Goal: Transaction & Acquisition: Purchase product/service

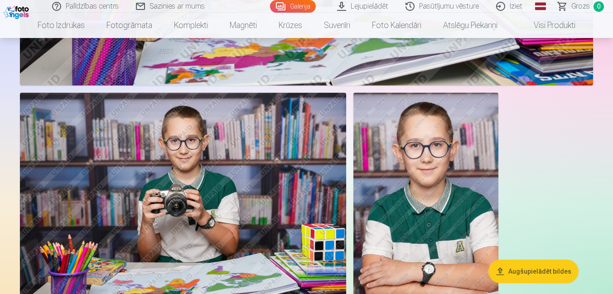
scroll to position [4493, 0]
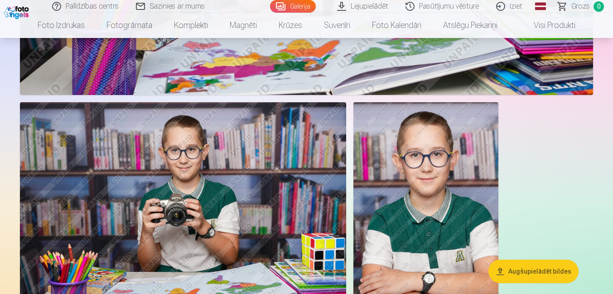
click at [562, 269] on button "Augšupielādēt bildes" at bounding box center [533, 272] width 90 height 24
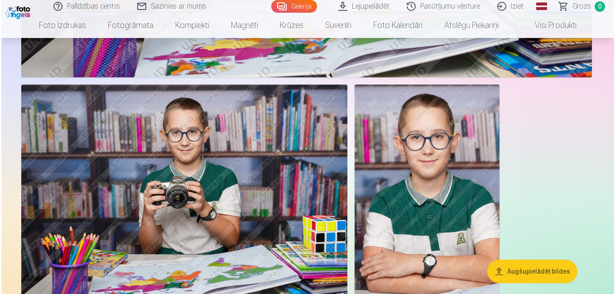
scroll to position [4509, 0]
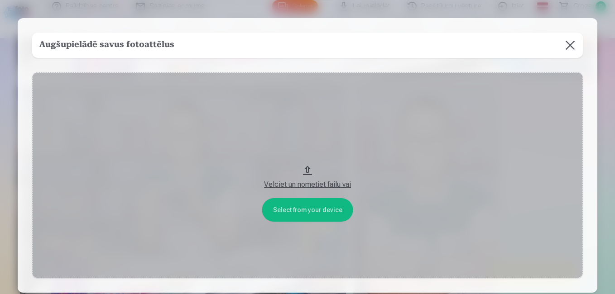
drag, startPoint x: 307, startPoint y: 167, endPoint x: 360, endPoint y: 81, distance: 101.9
click at [360, 81] on button "Velciet un nometiet failu vai" at bounding box center [307, 175] width 551 height 206
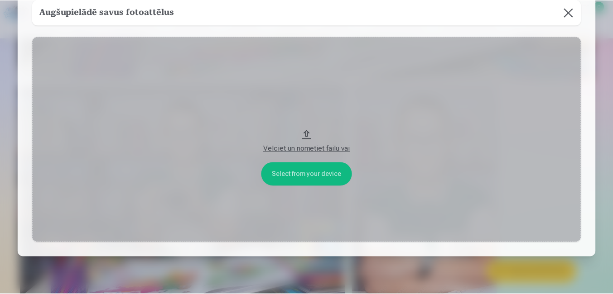
scroll to position [0, 0]
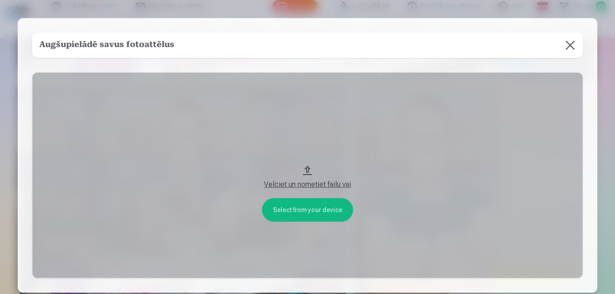
click at [571, 43] on button at bounding box center [569, 45] width 25 height 25
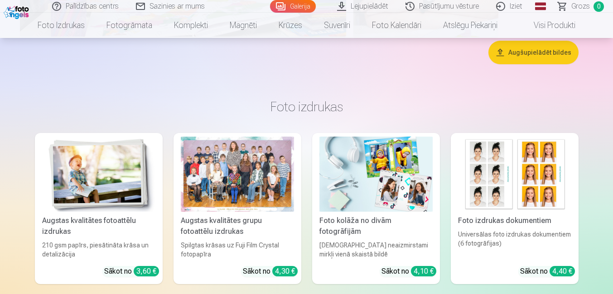
scroll to position [4781, 0]
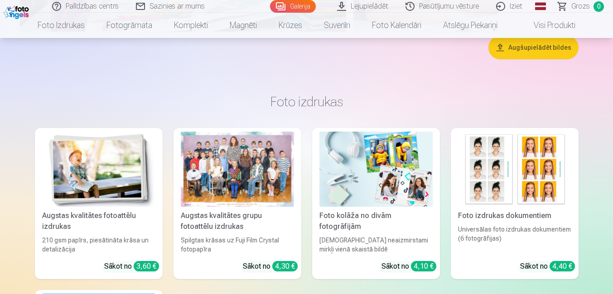
click at [240, 165] on div at bounding box center [237, 170] width 113 height 76
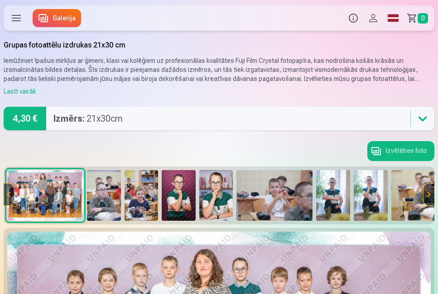
click at [107, 187] on img at bounding box center [104, 195] width 34 height 51
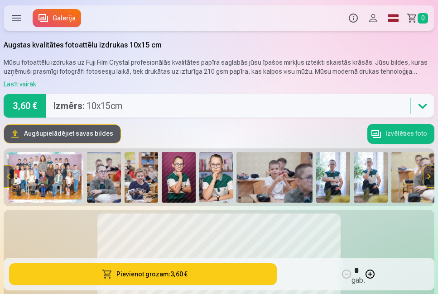
click at [77, 133] on button "Augšupielādējiet savas bildes" at bounding box center [62, 134] width 116 height 18
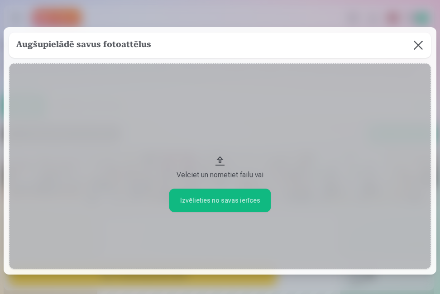
click at [416, 48] on button at bounding box center [418, 45] width 25 height 25
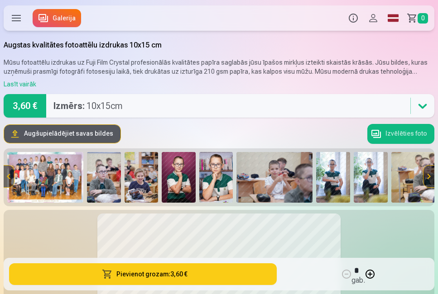
click at [100, 168] on img at bounding box center [104, 177] width 34 height 51
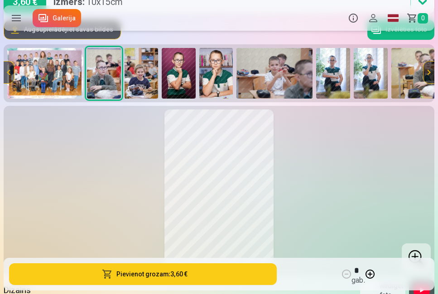
scroll to position [91, 0]
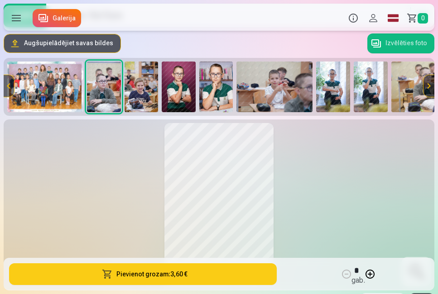
click at [145, 86] on img at bounding box center [142, 87] width 34 height 51
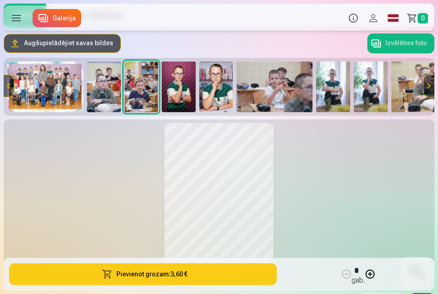
click at [184, 84] on img at bounding box center [179, 87] width 34 height 51
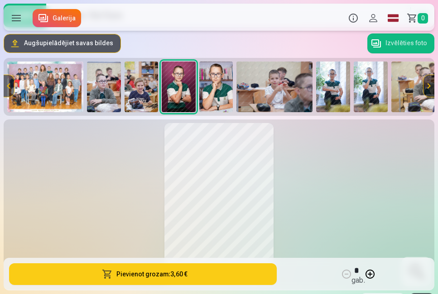
scroll to position [45, 0]
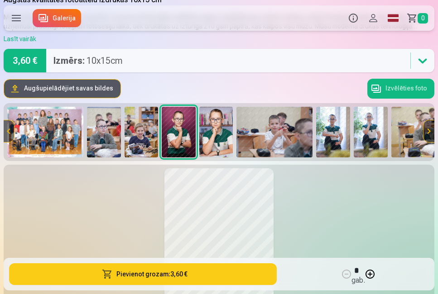
click at [221, 128] on img at bounding box center [216, 132] width 34 height 51
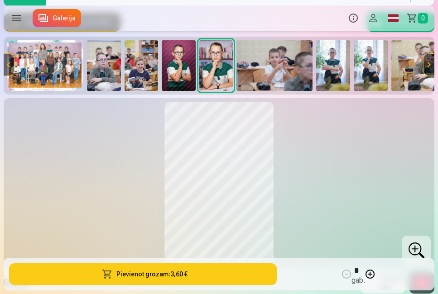
scroll to position [91, 0]
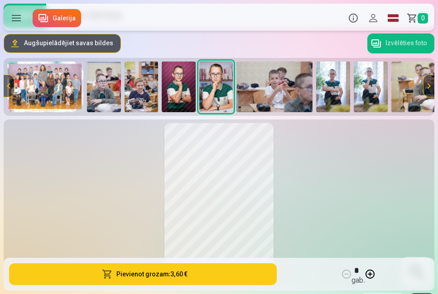
click at [280, 90] on img at bounding box center [274, 87] width 76 height 51
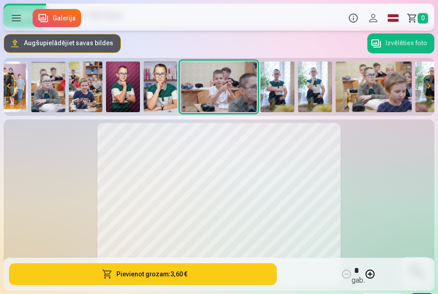
click at [272, 78] on img at bounding box center [277, 87] width 34 height 51
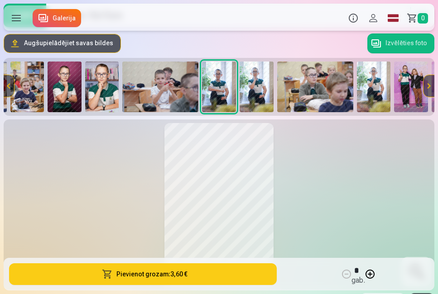
click at [254, 86] on img at bounding box center [257, 87] width 34 height 51
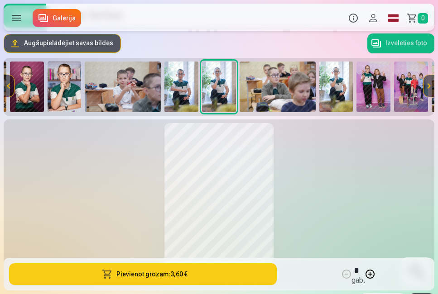
click at [278, 89] on img at bounding box center [278, 87] width 76 height 51
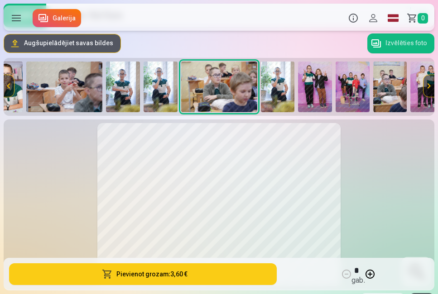
click at [278, 78] on img at bounding box center [278, 87] width 34 height 51
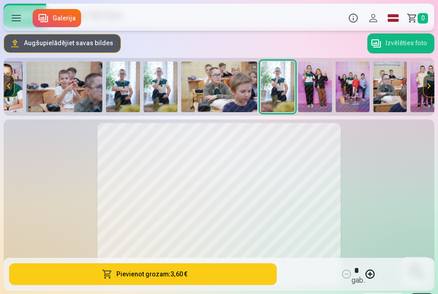
scroll to position [0, 269]
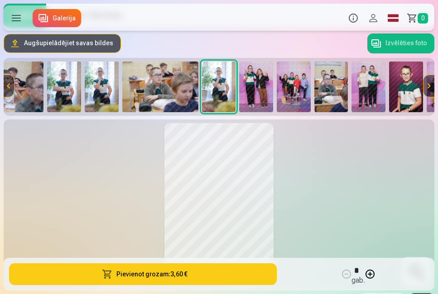
click at [259, 87] on img at bounding box center [256, 87] width 34 height 51
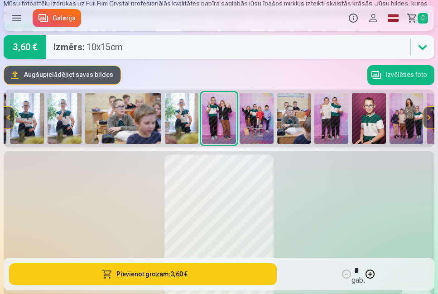
scroll to position [45, 0]
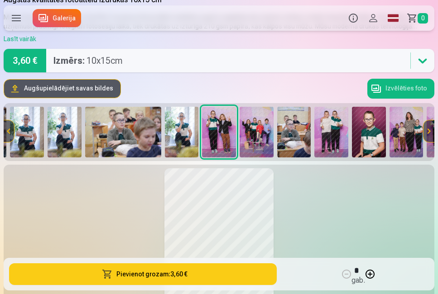
click at [256, 128] on img at bounding box center [257, 132] width 34 height 51
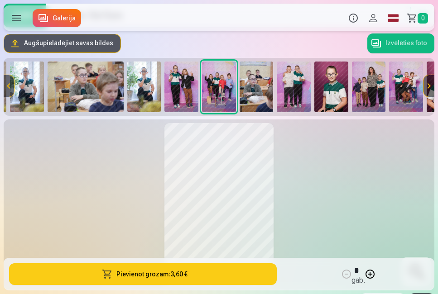
scroll to position [136, 0]
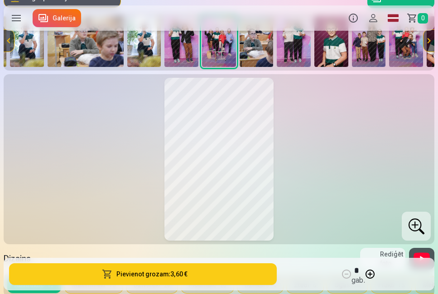
click at [419, 225] on div at bounding box center [416, 226] width 29 height 29
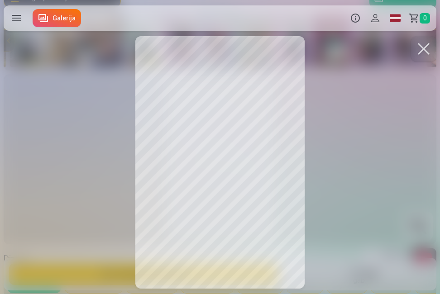
click at [423, 48] on button at bounding box center [423, 48] width 25 height 25
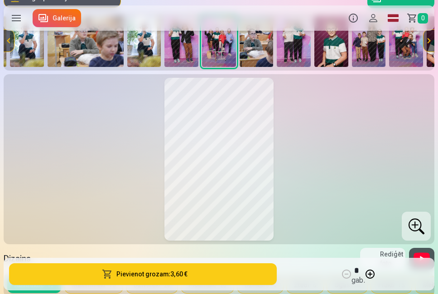
click at [259, 44] on img at bounding box center [257, 41] width 34 height 51
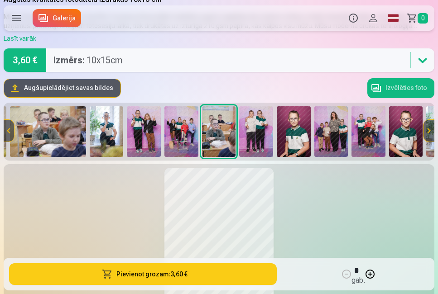
scroll to position [45, 0]
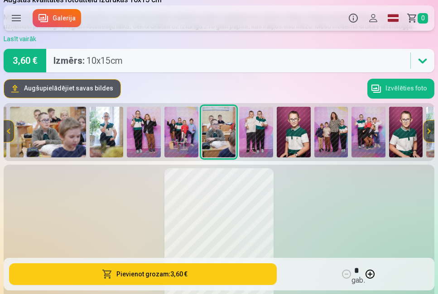
click at [257, 132] on img at bounding box center [256, 132] width 34 height 51
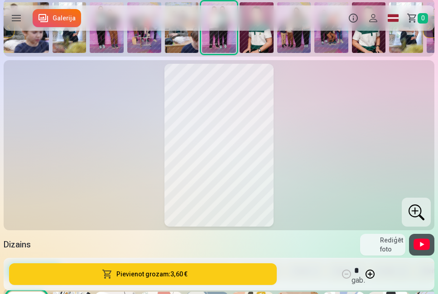
scroll to position [136, 0]
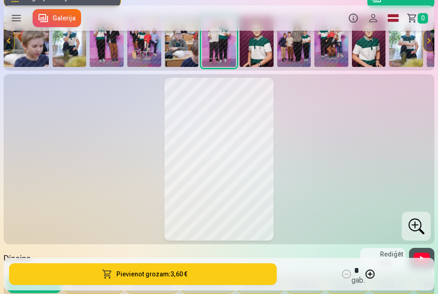
click at [414, 225] on div at bounding box center [416, 226] width 29 height 29
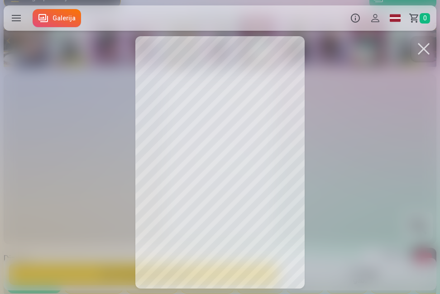
click at [425, 48] on button at bounding box center [423, 48] width 25 height 25
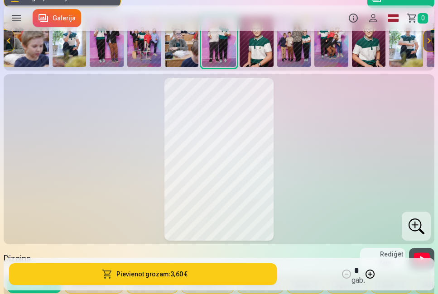
drag, startPoint x: 260, startPoint y: 46, endPoint x: 264, endPoint y: 59, distance: 13.3
click at [260, 47] on img at bounding box center [257, 41] width 34 height 51
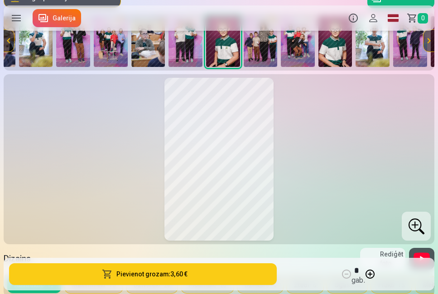
scroll to position [0, 456]
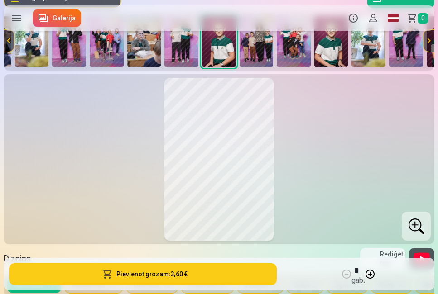
click at [417, 224] on div at bounding box center [416, 226] width 29 height 29
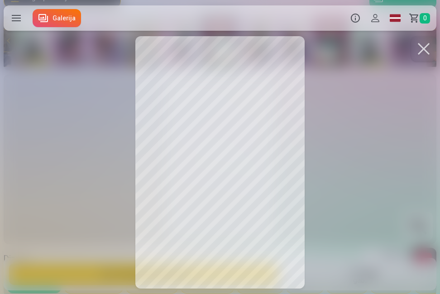
click at [421, 49] on button at bounding box center [423, 48] width 25 height 25
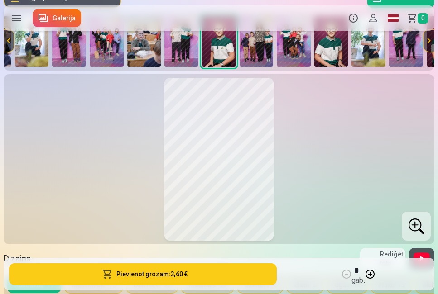
click at [250, 43] on img at bounding box center [257, 41] width 34 height 51
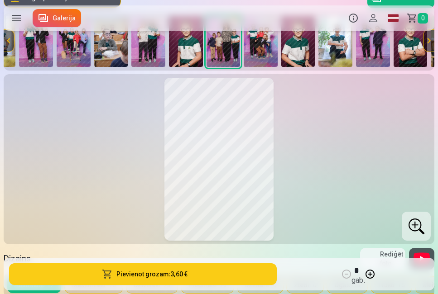
scroll to position [0, 493]
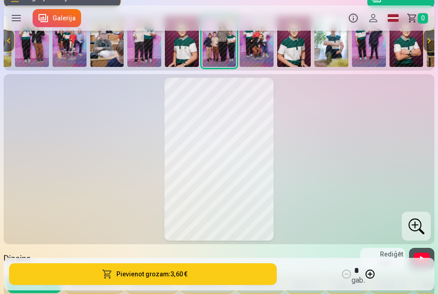
click at [417, 224] on div at bounding box center [416, 226] width 29 height 29
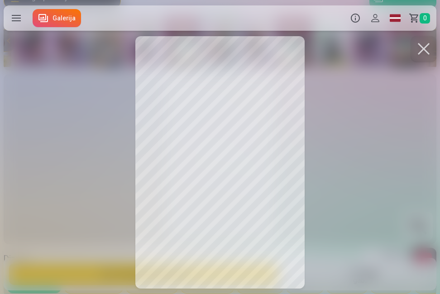
click at [423, 42] on button at bounding box center [423, 48] width 25 height 25
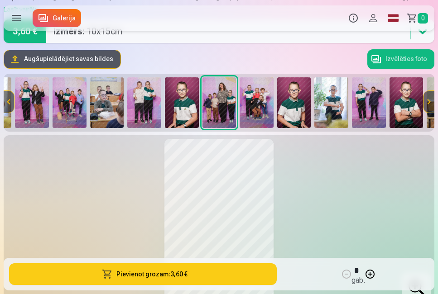
scroll to position [91, 0]
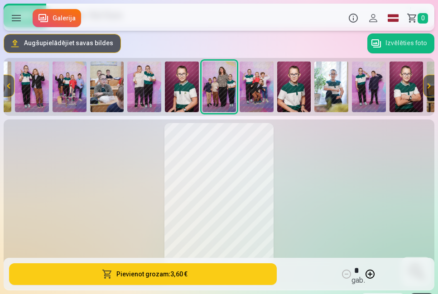
click at [5, 82] on button at bounding box center [8, 86] width 11 height 22
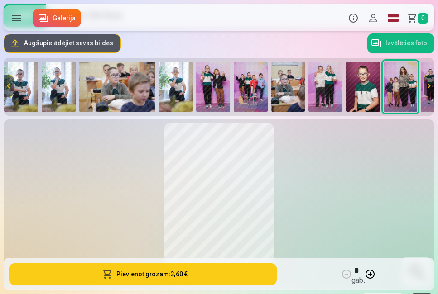
click at [4, 81] on button at bounding box center [8, 86] width 11 height 22
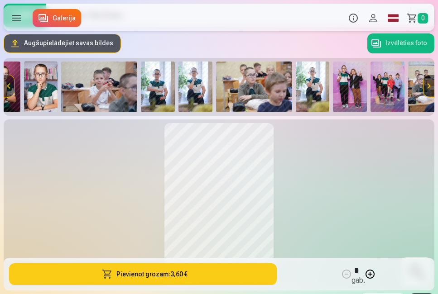
click at [4, 81] on button at bounding box center [8, 86] width 11 height 22
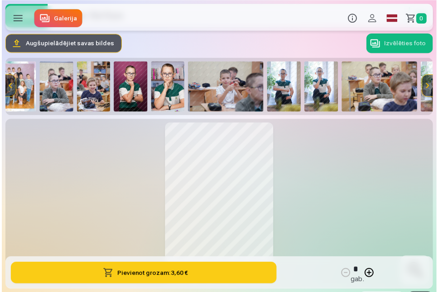
scroll to position [0, 0]
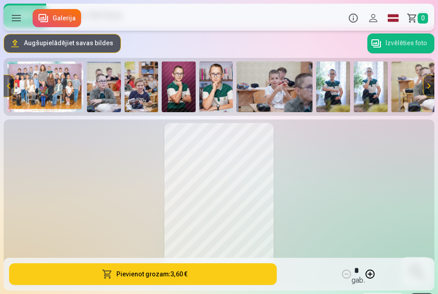
click at [24, 81] on div at bounding box center [13, 86] width 21 height 51
click at [66, 81] on img at bounding box center [45, 87] width 76 height 51
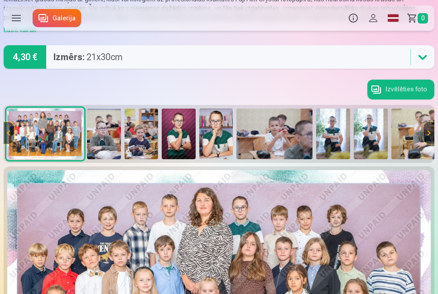
scroll to position [45, 0]
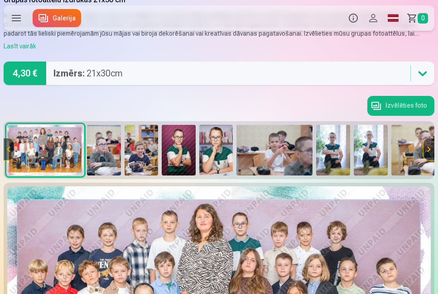
click at [109, 157] on img at bounding box center [104, 150] width 34 height 51
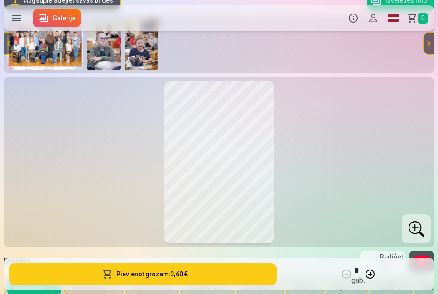
scroll to position [136, 0]
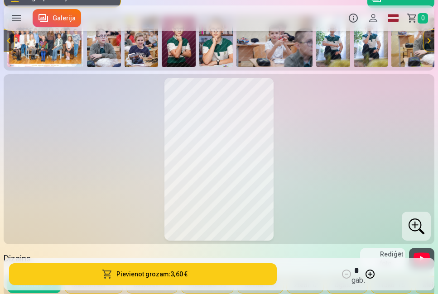
click at [410, 221] on div at bounding box center [416, 226] width 29 height 29
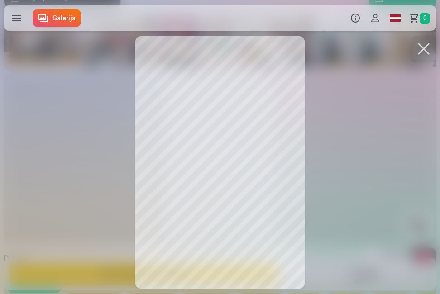
click at [423, 45] on button at bounding box center [423, 48] width 25 height 25
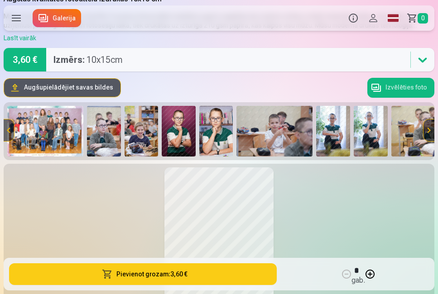
scroll to position [45, 0]
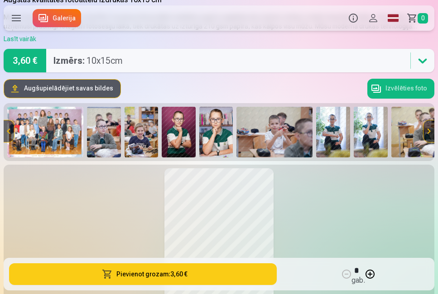
click at [104, 134] on img at bounding box center [104, 132] width 34 height 51
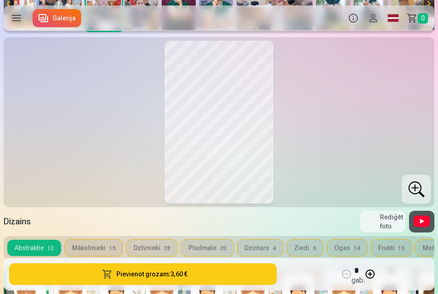
scroll to position [181, 0]
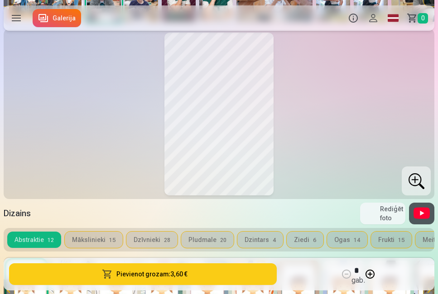
click at [418, 172] on div at bounding box center [416, 181] width 29 height 29
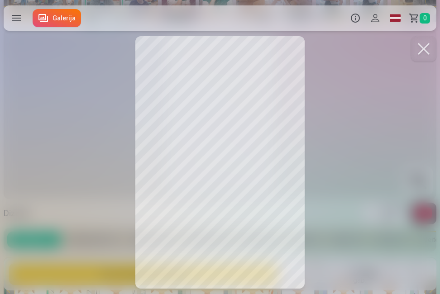
click at [420, 48] on button at bounding box center [423, 48] width 25 height 25
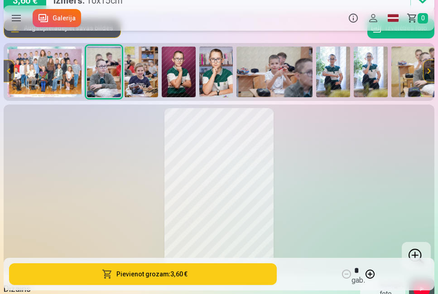
scroll to position [91, 0]
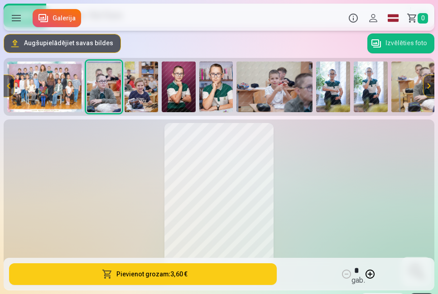
click at [215, 73] on img at bounding box center [216, 87] width 34 height 51
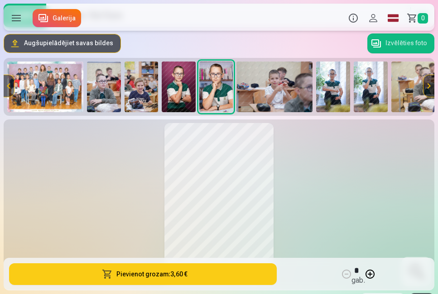
click at [139, 90] on img at bounding box center [142, 87] width 34 height 51
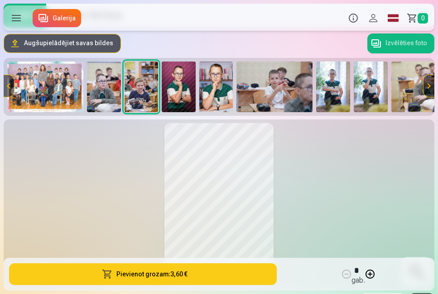
click at [212, 77] on img at bounding box center [216, 87] width 34 height 51
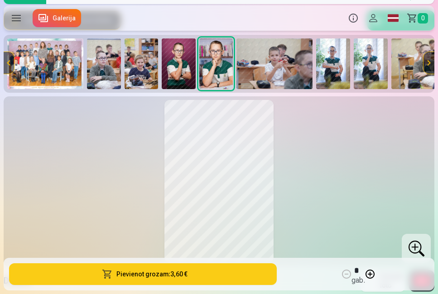
scroll to position [136, 0]
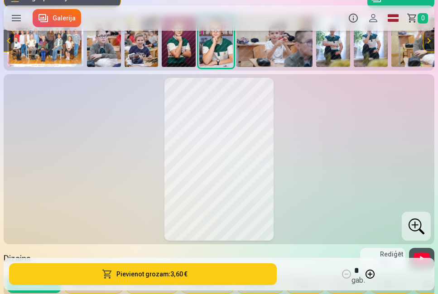
click at [423, 227] on div at bounding box center [416, 226] width 29 height 29
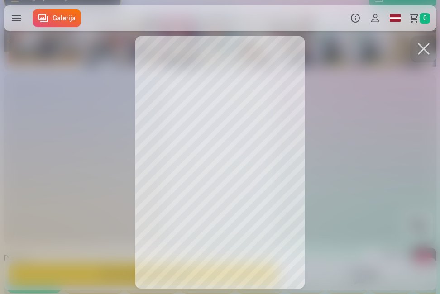
click at [423, 41] on button at bounding box center [423, 48] width 25 height 25
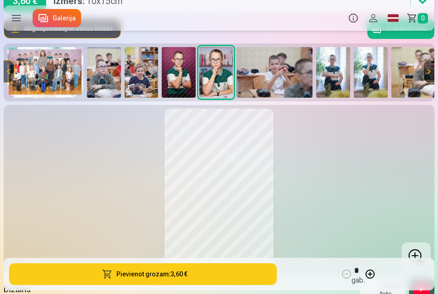
scroll to position [91, 0]
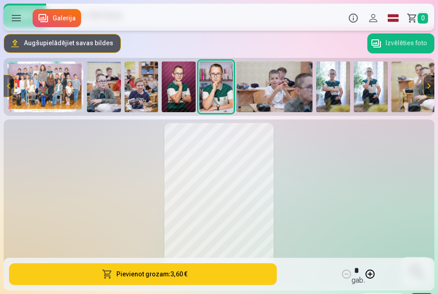
click at [337, 92] on img at bounding box center [333, 87] width 34 height 51
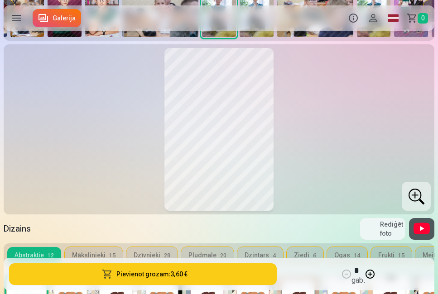
scroll to position [181, 0]
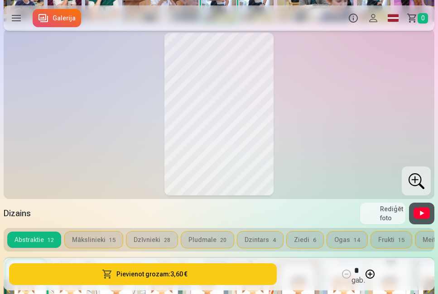
click at [415, 183] on div at bounding box center [416, 181] width 29 height 29
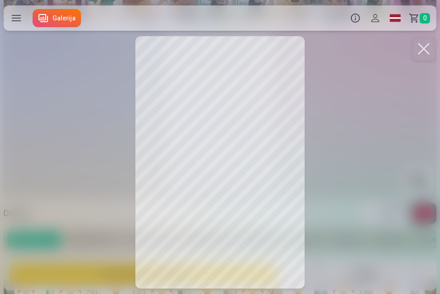
click at [426, 44] on button at bounding box center [423, 48] width 25 height 25
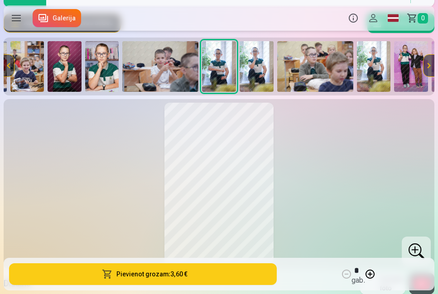
scroll to position [91, 0]
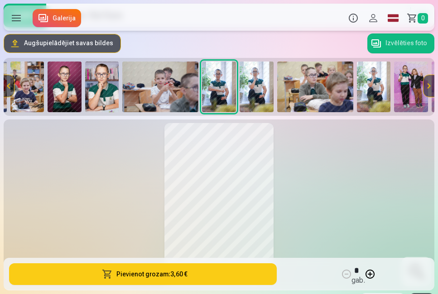
click at [255, 73] on img at bounding box center [257, 87] width 34 height 51
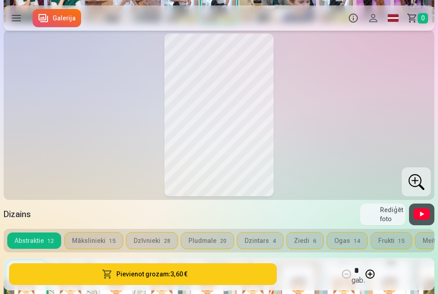
scroll to position [181, 0]
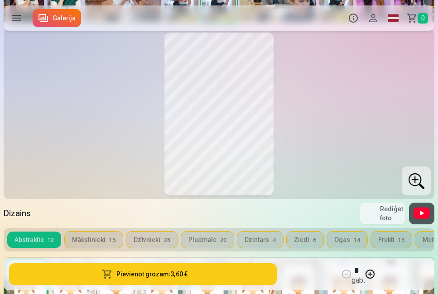
click at [412, 179] on div at bounding box center [416, 181] width 29 height 29
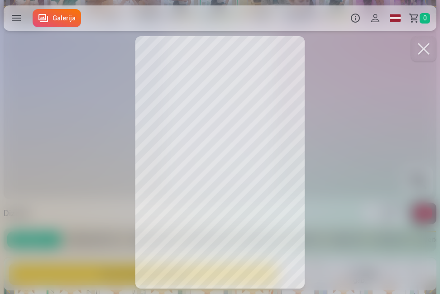
click at [431, 48] on button at bounding box center [423, 48] width 25 height 25
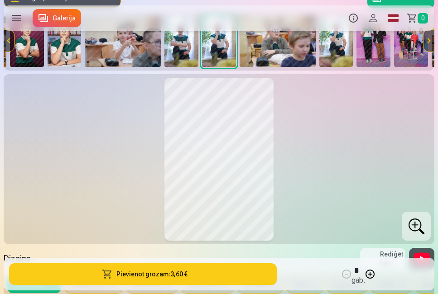
scroll to position [91, 0]
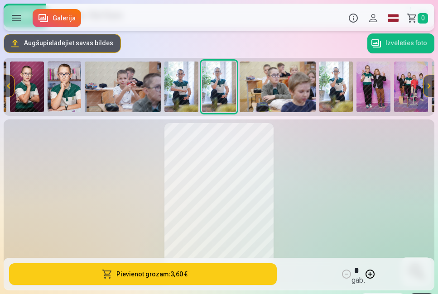
click at [285, 98] on img at bounding box center [278, 87] width 76 height 51
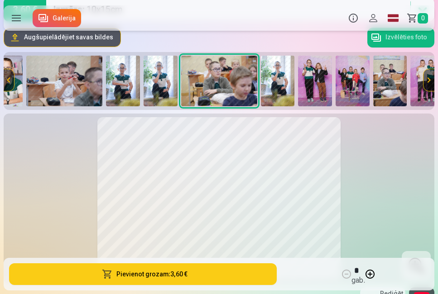
scroll to position [136, 0]
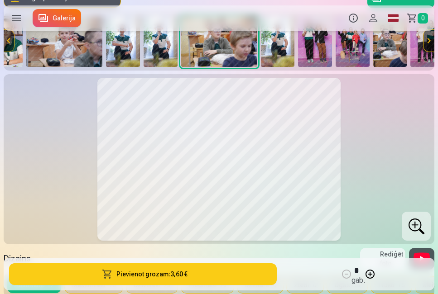
click at [417, 225] on div at bounding box center [416, 226] width 29 height 29
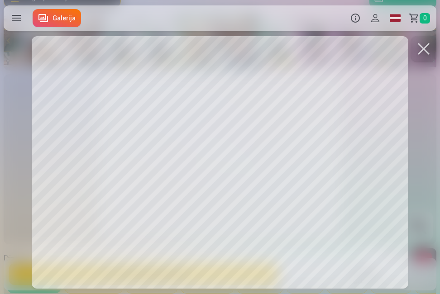
click at [418, 43] on button at bounding box center [423, 48] width 25 height 25
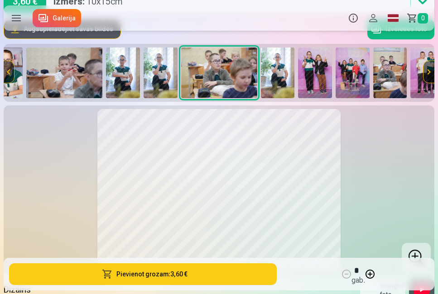
scroll to position [91, 0]
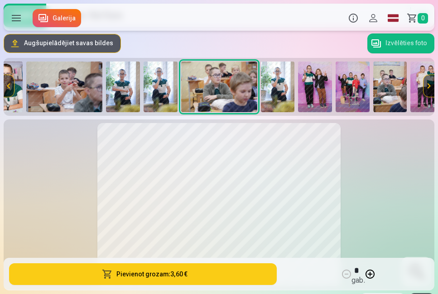
click at [278, 85] on img at bounding box center [278, 87] width 34 height 51
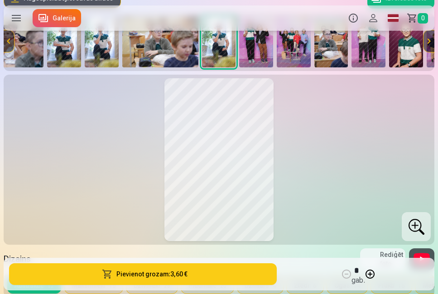
scroll to position [136, 0]
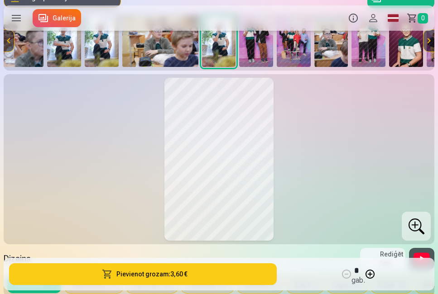
click at [416, 223] on div at bounding box center [416, 226] width 29 height 29
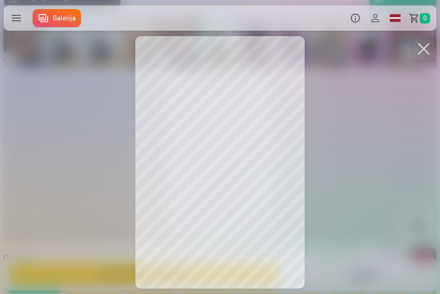
click at [420, 47] on button at bounding box center [423, 48] width 25 height 25
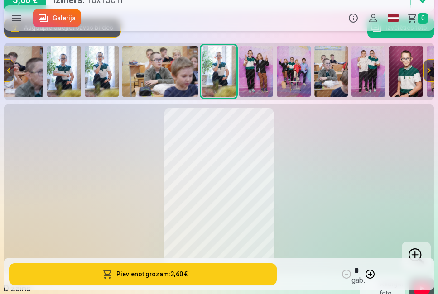
scroll to position [91, 0]
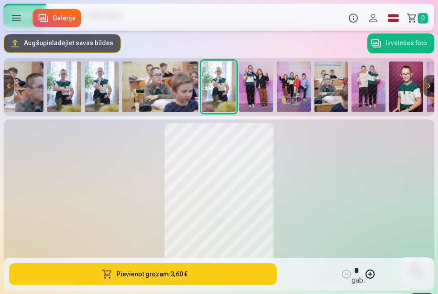
click at [250, 90] on img at bounding box center [256, 87] width 34 height 51
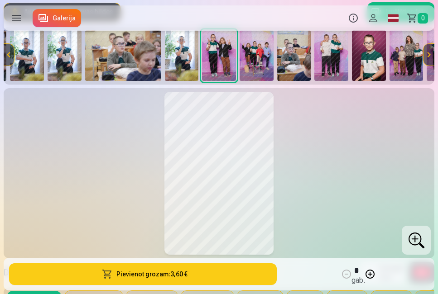
scroll to position [136, 0]
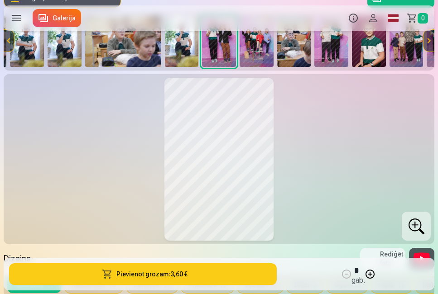
click at [420, 232] on div at bounding box center [416, 226] width 29 height 29
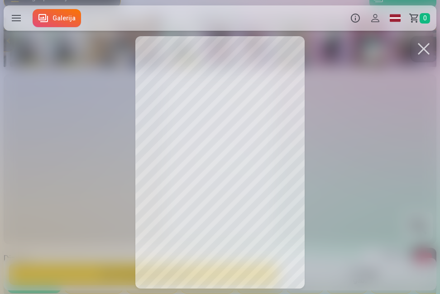
click at [424, 51] on button at bounding box center [423, 48] width 25 height 25
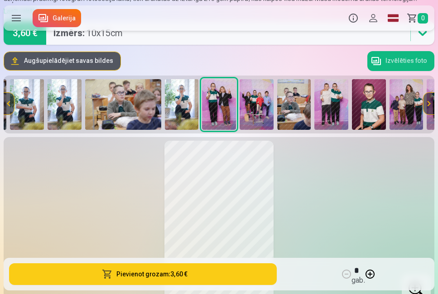
scroll to position [45, 0]
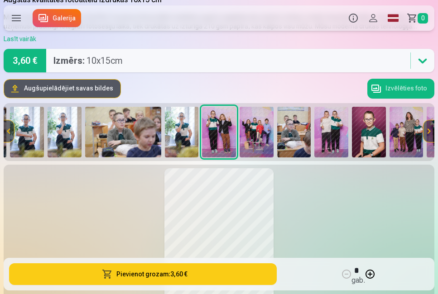
click at [253, 121] on img at bounding box center [257, 132] width 34 height 51
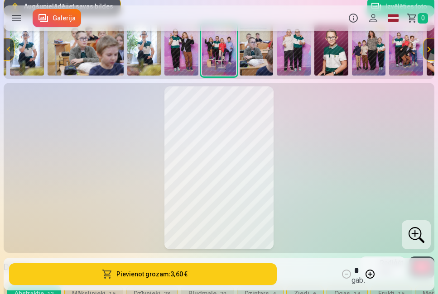
scroll to position [136, 0]
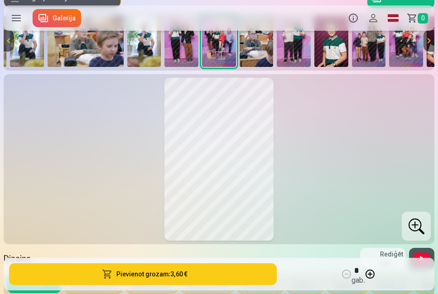
click at [419, 227] on div at bounding box center [416, 226] width 29 height 29
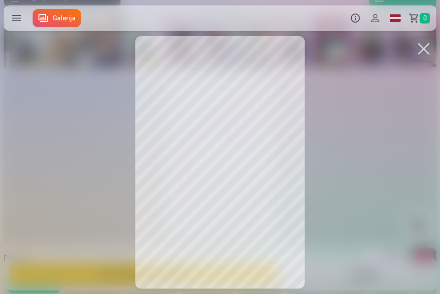
click at [425, 49] on button at bounding box center [423, 48] width 25 height 25
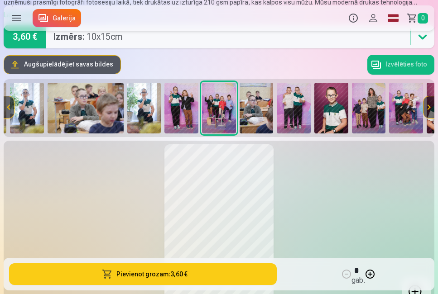
scroll to position [45, 0]
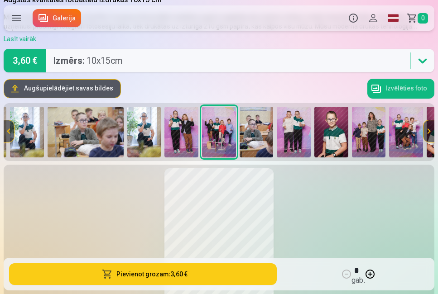
click at [257, 134] on img at bounding box center [257, 132] width 34 height 51
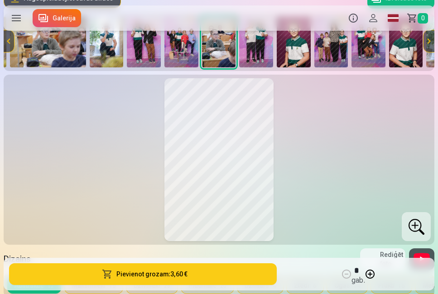
scroll to position [136, 0]
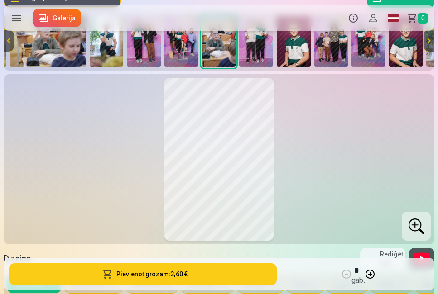
click at [416, 225] on div at bounding box center [416, 226] width 29 height 29
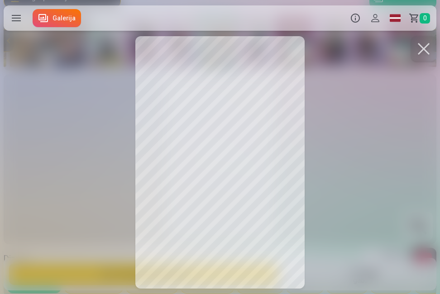
click at [427, 48] on button at bounding box center [423, 48] width 25 height 25
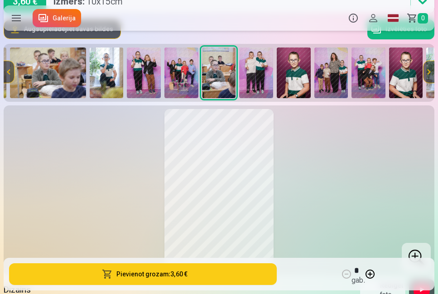
scroll to position [91, 0]
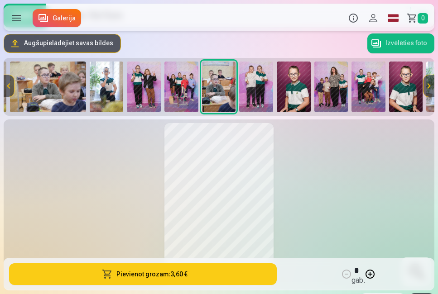
click at [261, 79] on img at bounding box center [256, 87] width 34 height 51
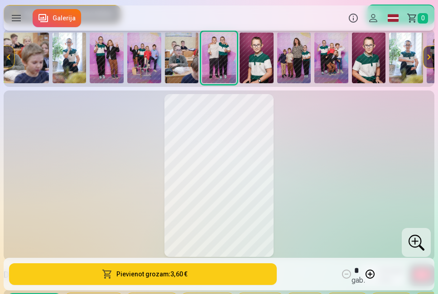
scroll to position [136, 0]
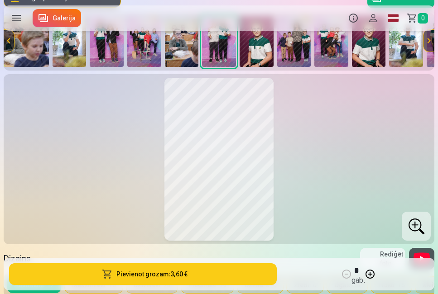
click at [415, 224] on div at bounding box center [416, 226] width 29 height 29
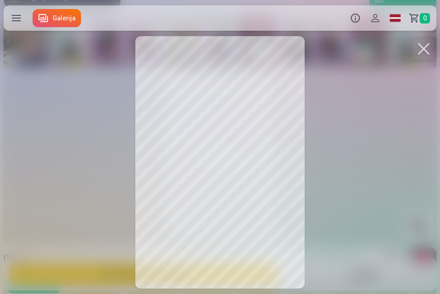
click at [425, 48] on button at bounding box center [423, 48] width 25 height 25
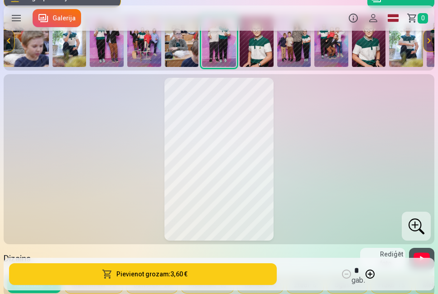
click at [256, 54] on img at bounding box center [257, 41] width 34 height 51
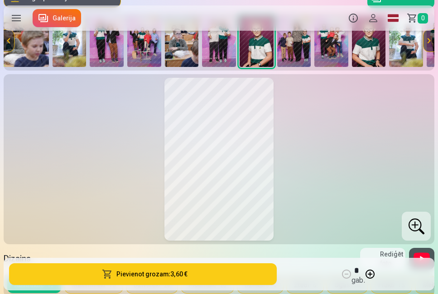
scroll to position [0, 456]
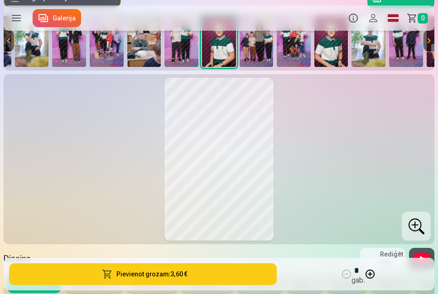
click at [417, 229] on div at bounding box center [416, 226] width 29 height 29
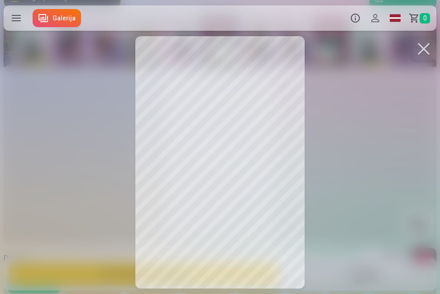
click at [425, 48] on button at bounding box center [423, 48] width 25 height 25
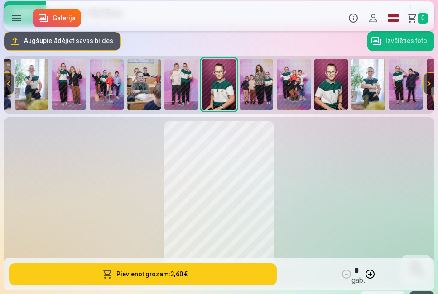
scroll to position [91, 0]
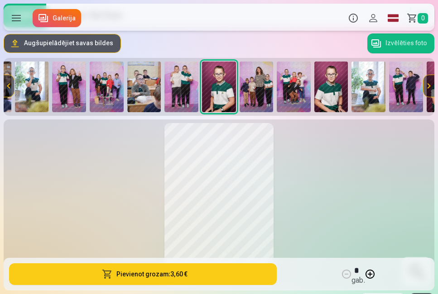
click at [254, 47] on div "Augšupielādējiet savas bildes Izvēlēties foto" at bounding box center [219, 44] width 431 height 22
click at [266, 80] on img at bounding box center [257, 87] width 34 height 51
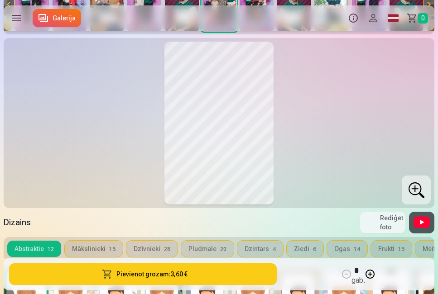
scroll to position [181, 0]
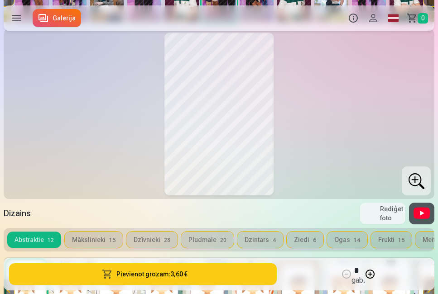
click at [417, 179] on div at bounding box center [416, 181] width 29 height 29
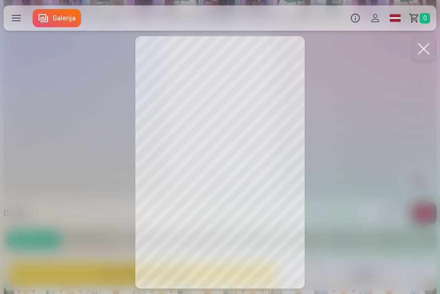
click at [424, 48] on button at bounding box center [423, 48] width 25 height 25
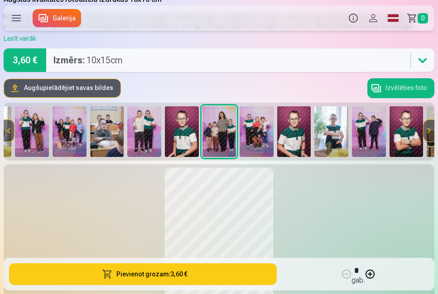
scroll to position [45, 0]
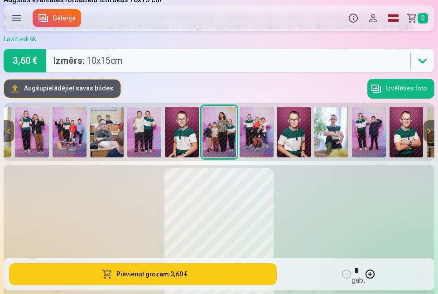
click at [255, 120] on img at bounding box center [257, 132] width 34 height 51
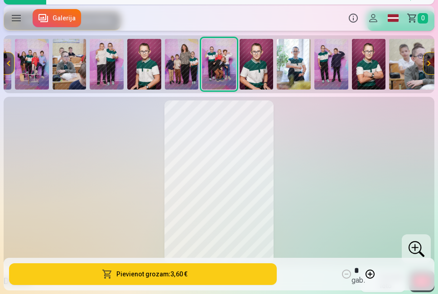
scroll to position [136, 0]
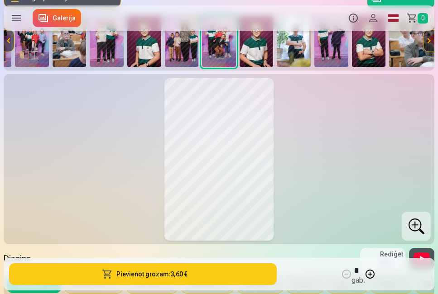
click at [414, 223] on div at bounding box center [416, 226] width 29 height 29
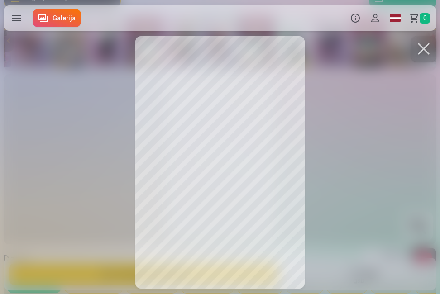
click at [422, 49] on button at bounding box center [423, 48] width 25 height 25
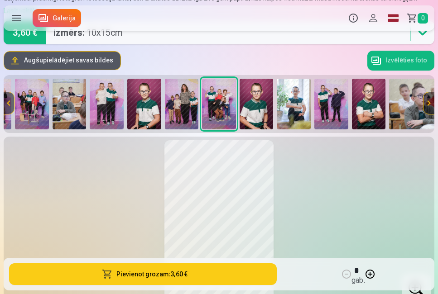
scroll to position [45, 0]
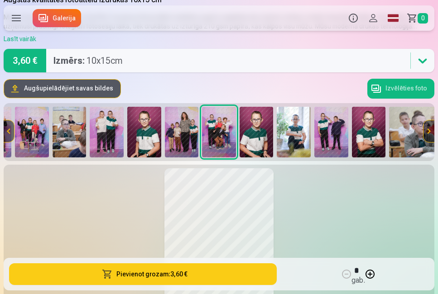
click at [260, 117] on img at bounding box center [257, 132] width 34 height 51
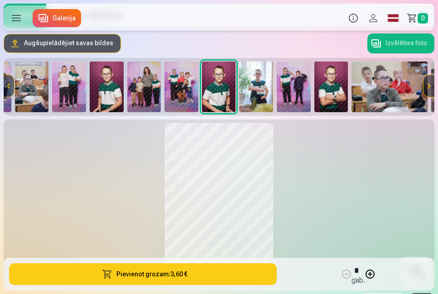
scroll to position [136, 0]
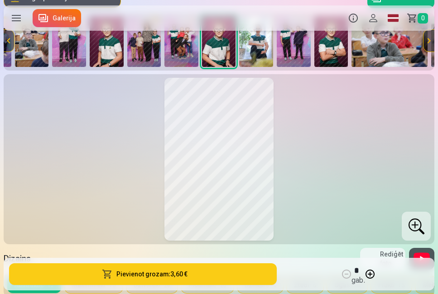
click at [411, 221] on div at bounding box center [416, 226] width 29 height 29
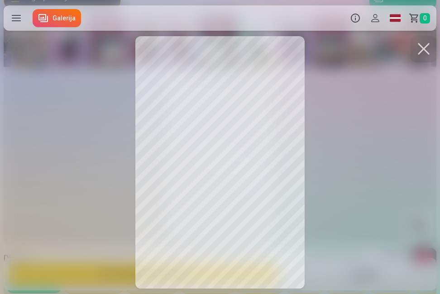
click at [424, 51] on button at bounding box center [423, 48] width 25 height 25
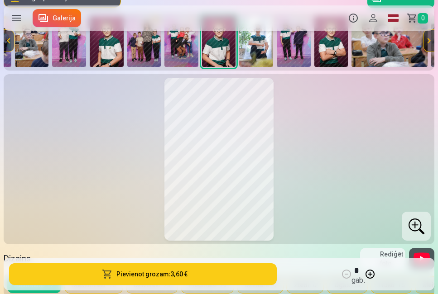
scroll to position [91, 0]
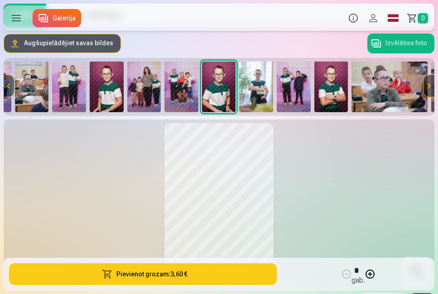
click at [254, 92] on img at bounding box center [256, 87] width 34 height 51
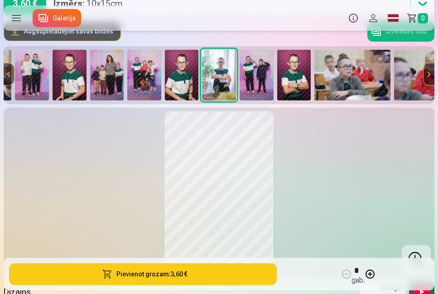
scroll to position [136, 0]
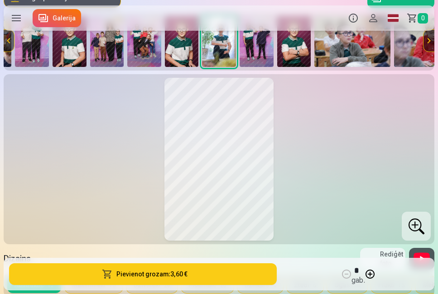
click at [412, 225] on div at bounding box center [416, 226] width 29 height 29
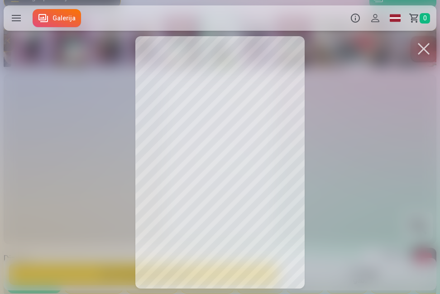
click at [424, 51] on button at bounding box center [423, 48] width 25 height 25
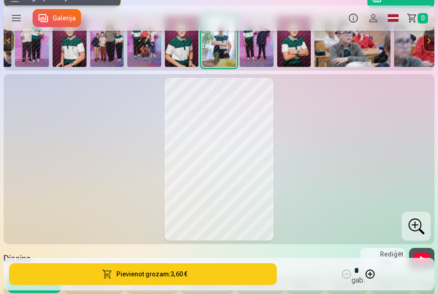
scroll to position [91, 0]
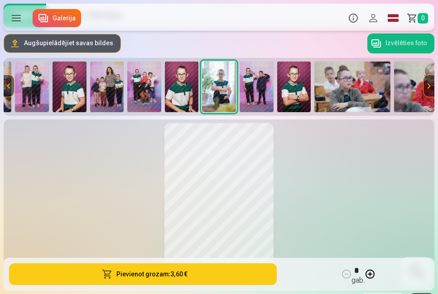
click at [255, 80] on img at bounding box center [257, 87] width 34 height 51
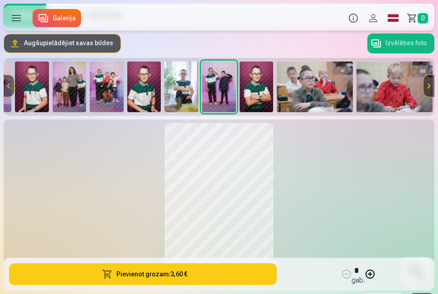
scroll to position [136, 0]
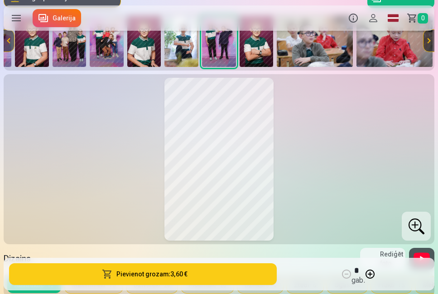
click at [420, 225] on div at bounding box center [416, 226] width 29 height 29
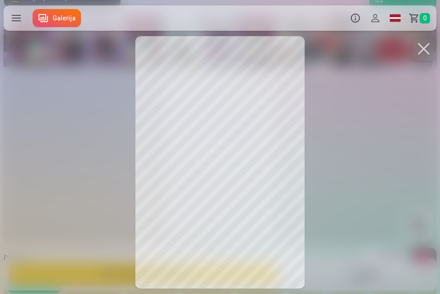
click at [424, 48] on button at bounding box center [423, 48] width 25 height 25
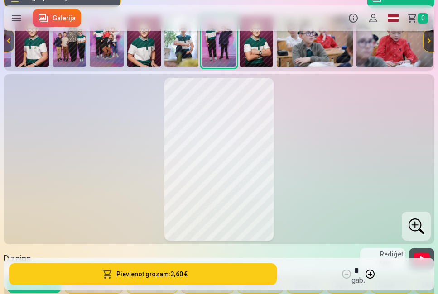
scroll to position [91, 0]
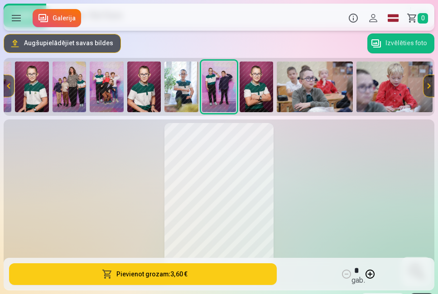
click at [259, 78] on img at bounding box center [257, 87] width 34 height 51
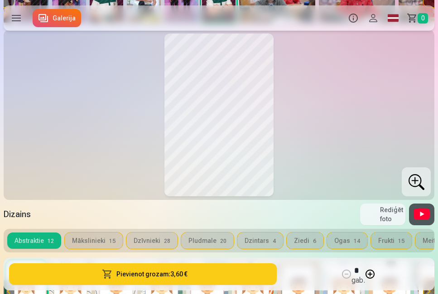
scroll to position [181, 0]
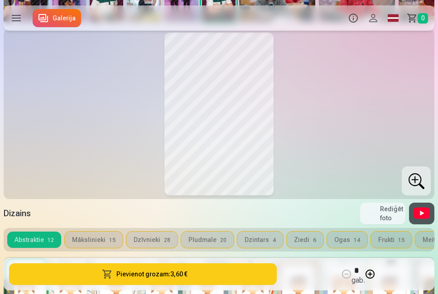
click at [415, 182] on div at bounding box center [416, 181] width 29 height 29
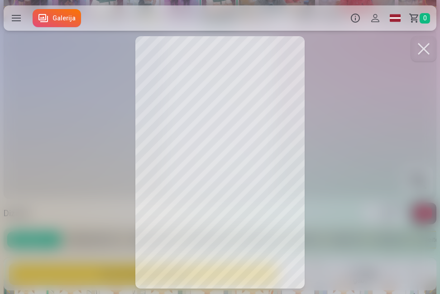
click at [420, 44] on button at bounding box center [423, 48] width 25 height 25
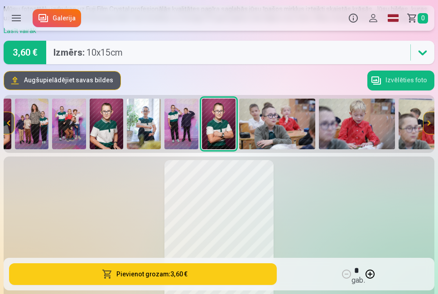
scroll to position [45, 0]
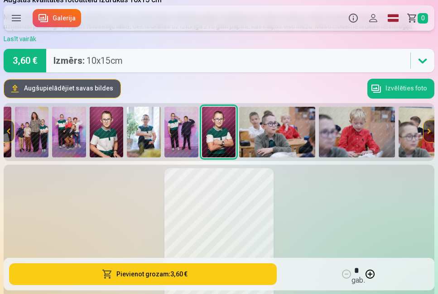
click at [294, 130] on img at bounding box center [277, 132] width 76 height 51
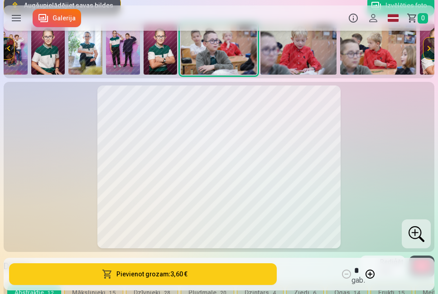
scroll to position [136, 0]
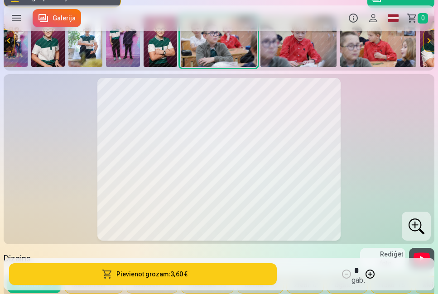
drag, startPoint x: 405, startPoint y: 222, endPoint x: 303, endPoint y: 172, distance: 113.8
click at [303, 172] on div at bounding box center [218, 159] width 423 height 163
click at [420, 231] on div at bounding box center [416, 226] width 29 height 29
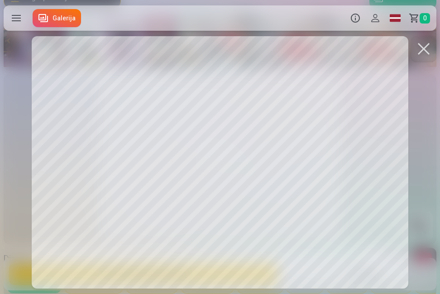
click at [425, 48] on button at bounding box center [423, 48] width 25 height 25
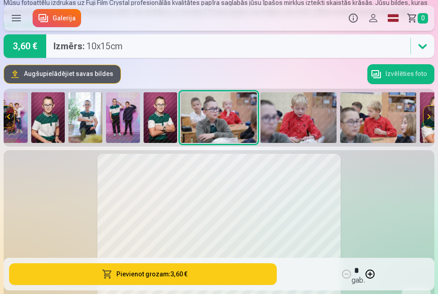
scroll to position [45, 0]
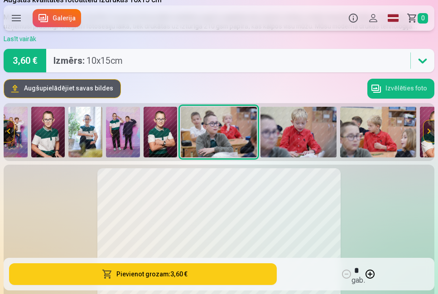
click at [302, 141] on img at bounding box center [298, 132] width 76 height 51
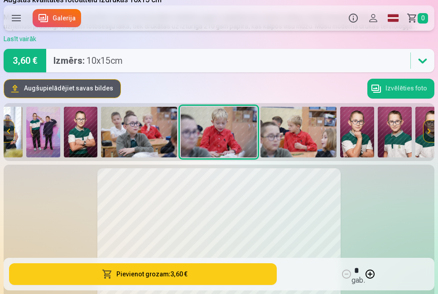
scroll to position [91, 0]
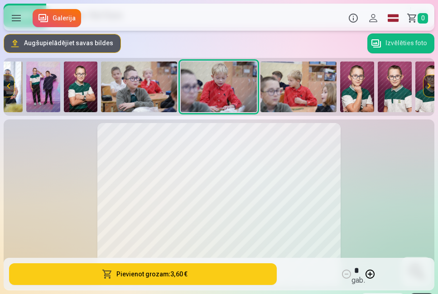
click at [303, 95] on img at bounding box center [298, 87] width 76 height 51
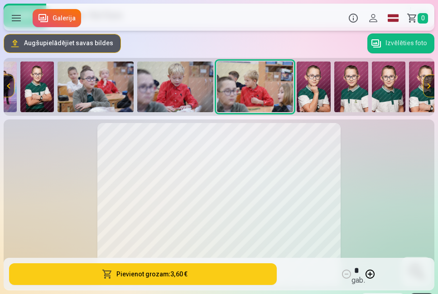
scroll to position [0, 898]
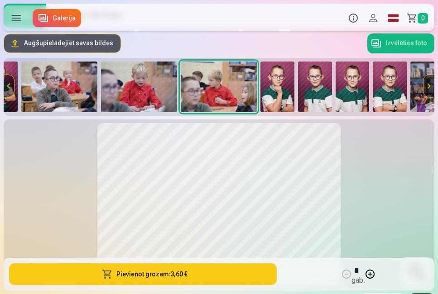
click at [278, 84] on img at bounding box center [277, 87] width 34 height 51
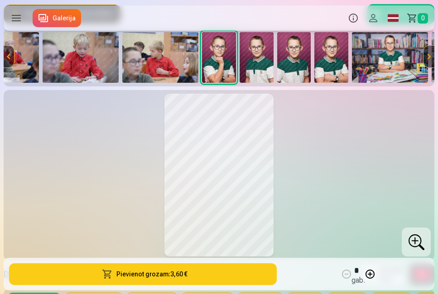
scroll to position [136, 0]
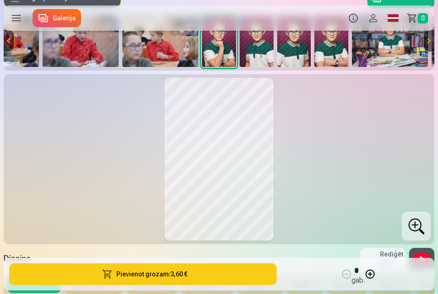
click at [412, 220] on div at bounding box center [416, 226] width 29 height 29
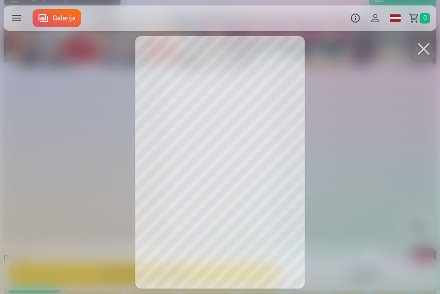
click at [421, 52] on button at bounding box center [423, 48] width 25 height 25
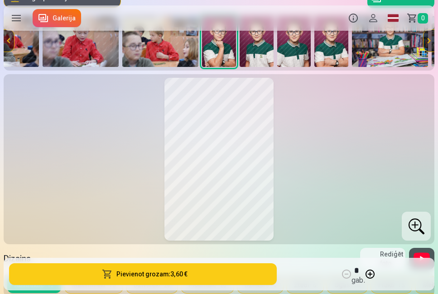
click at [260, 53] on img at bounding box center [257, 41] width 34 height 51
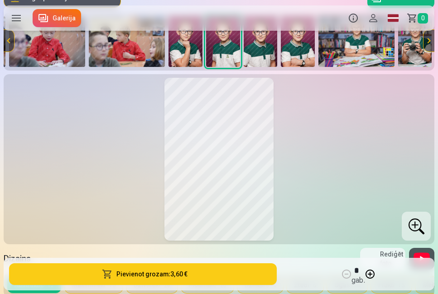
scroll to position [0, 994]
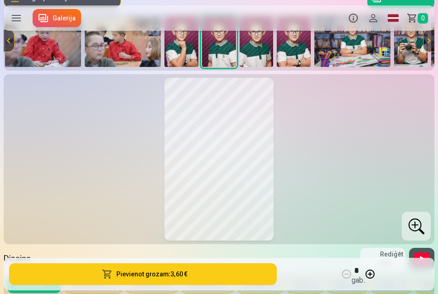
click at [416, 222] on div at bounding box center [416, 226] width 29 height 29
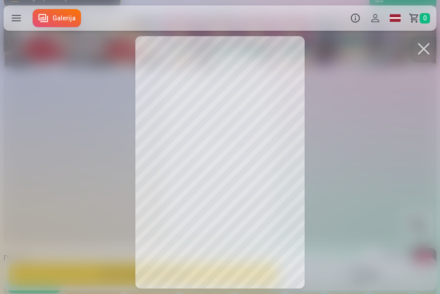
click at [424, 49] on button at bounding box center [423, 48] width 25 height 25
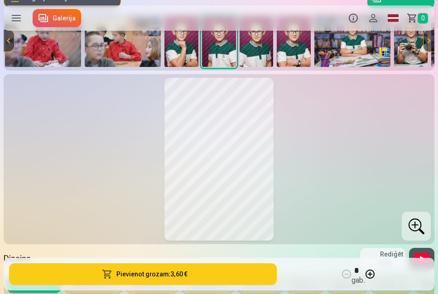
scroll to position [91, 0]
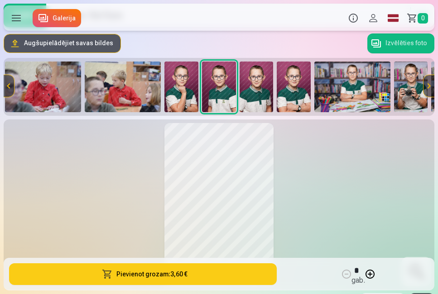
click at [262, 95] on img at bounding box center [257, 87] width 34 height 51
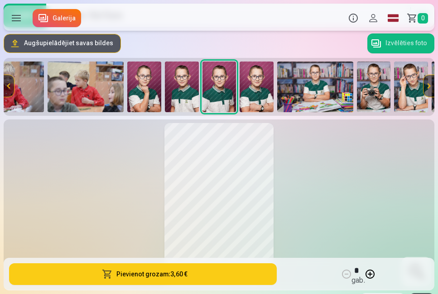
drag, startPoint x: 268, startPoint y: 98, endPoint x: 271, endPoint y: 102, distance: 5.5
click at [268, 98] on img at bounding box center [257, 87] width 34 height 51
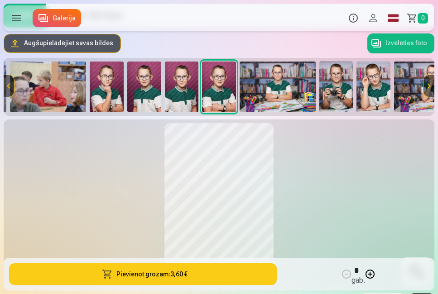
click at [302, 94] on img at bounding box center [278, 87] width 76 height 51
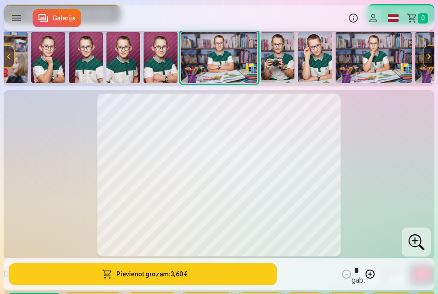
scroll to position [136, 0]
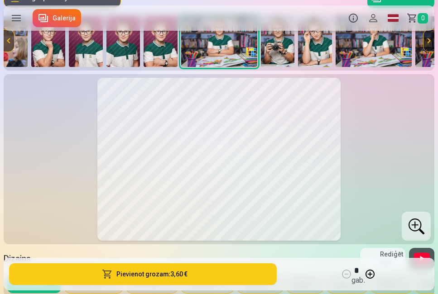
click at [410, 219] on div at bounding box center [416, 226] width 29 height 29
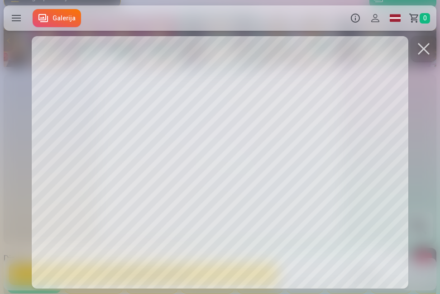
click at [422, 46] on button at bounding box center [423, 48] width 25 height 25
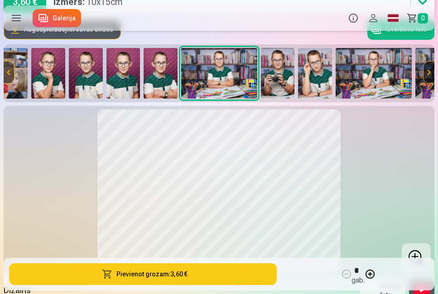
scroll to position [91, 0]
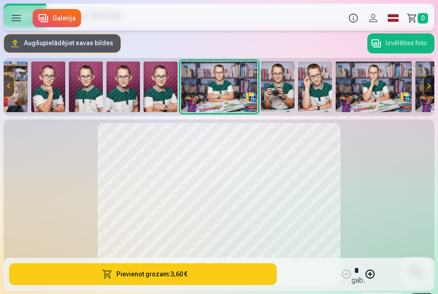
click at [275, 78] on img at bounding box center [278, 87] width 34 height 51
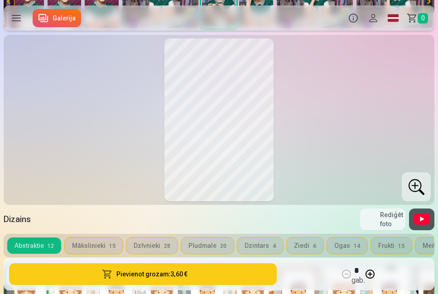
scroll to position [181, 0]
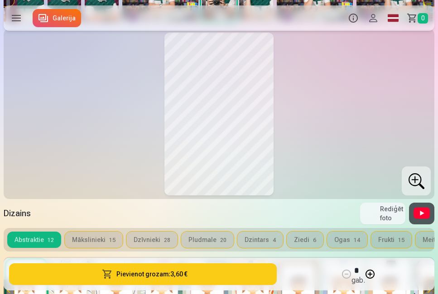
click at [419, 182] on div at bounding box center [416, 181] width 29 height 29
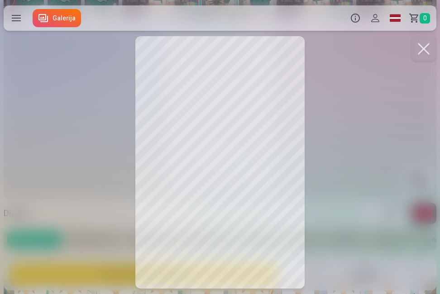
click at [425, 44] on button at bounding box center [423, 48] width 25 height 25
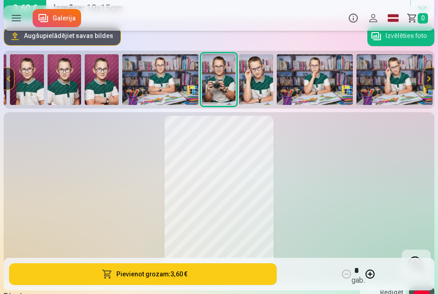
scroll to position [91, 0]
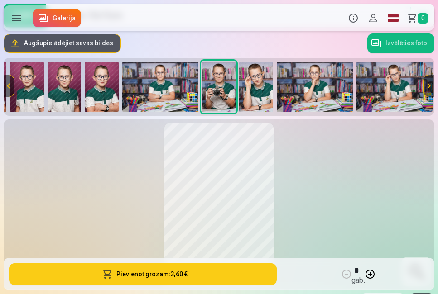
click at [269, 88] on img at bounding box center [256, 87] width 34 height 51
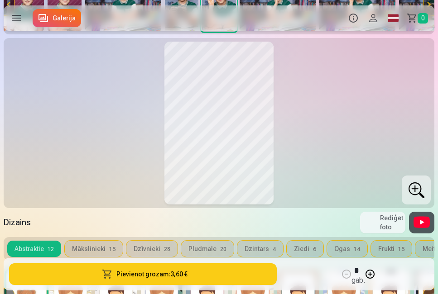
scroll to position [181, 0]
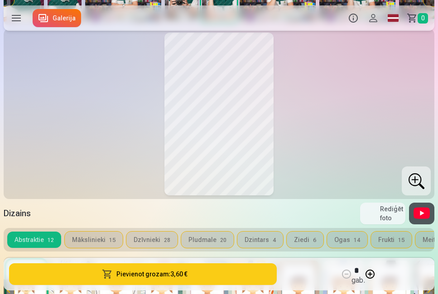
click at [410, 177] on div at bounding box center [416, 181] width 29 height 29
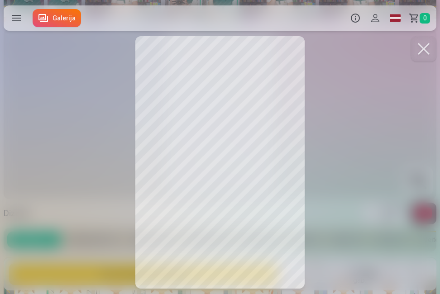
click at [420, 47] on button at bounding box center [423, 48] width 25 height 25
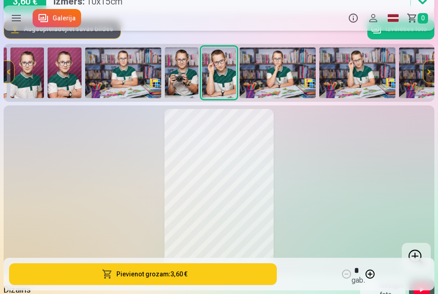
scroll to position [91, 0]
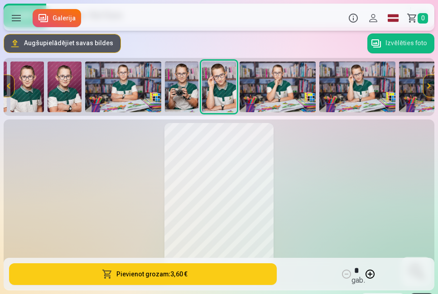
click at [297, 94] on img at bounding box center [278, 87] width 76 height 51
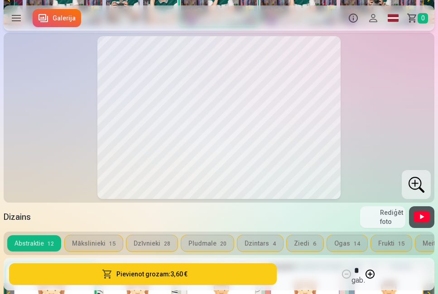
scroll to position [181, 0]
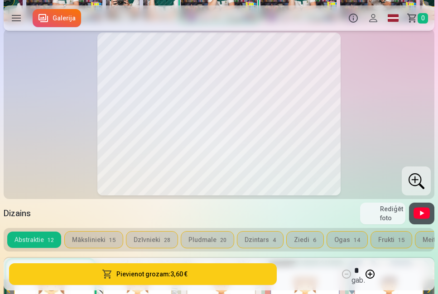
click at [411, 181] on div at bounding box center [416, 181] width 29 height 29
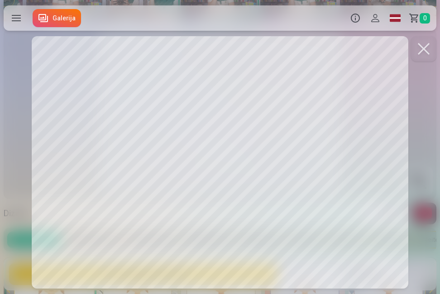
click at [425, 45] on button at bounding box center [423, 48] width 25 height 25
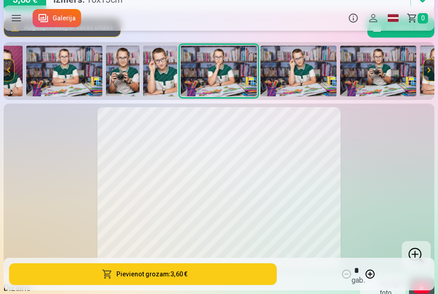
scroll to position [91, 0]
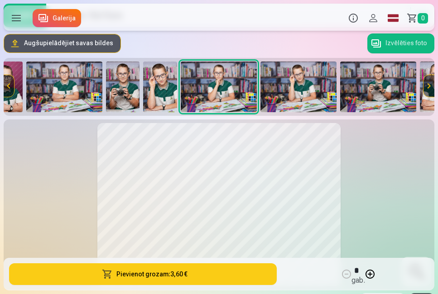
click at [308, 82] on img at bounding box center [298, 87] width 76 height 51
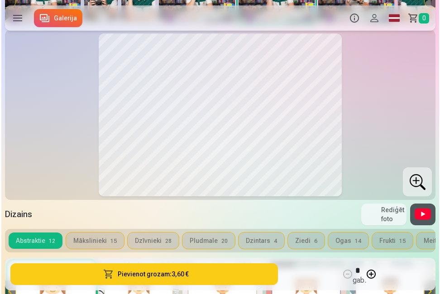
scroll to position [226, 0]
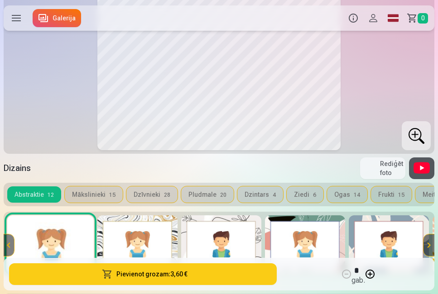
click at [417, 134] on div at bounding box center [416, 135] width 29 height 29
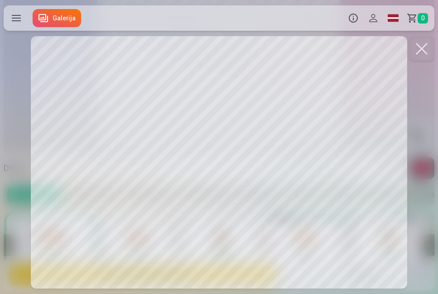
scroll to position [0, 1303]
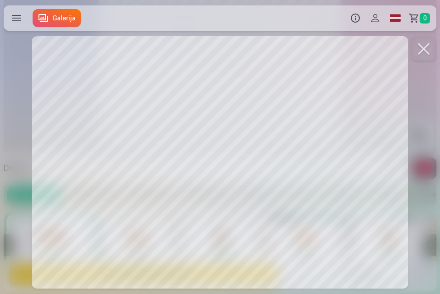
click at [423, 45] on button at bounding box center [423, 48] width 25 height 25
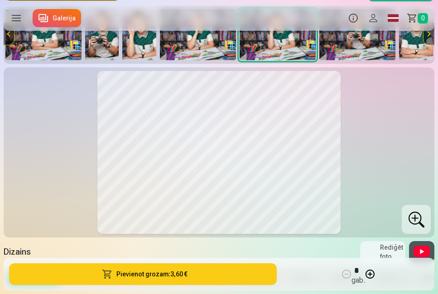
scroll to position [91, 0]
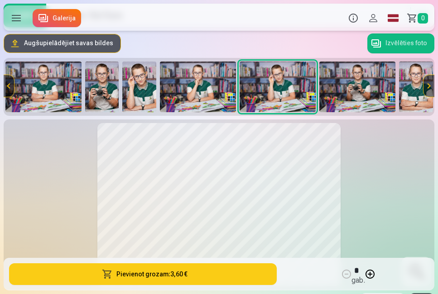
click at [378, 95] on img at bounding box center [357, 87] width 76 height 51
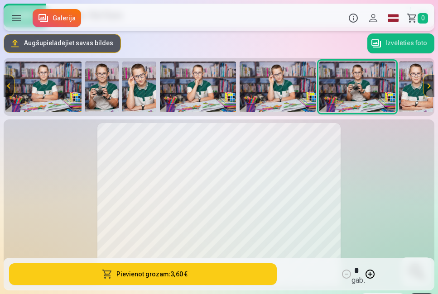
scroll to position [0, 1305]
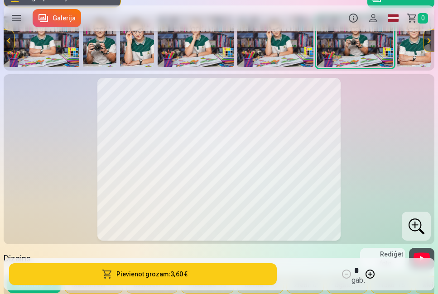
click at [417, 225] on div at bounding box center [416, 226] width 29 height 29
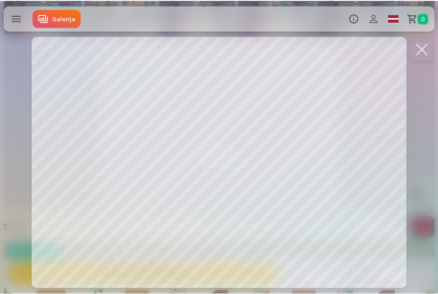
scroll to position [181, 0]
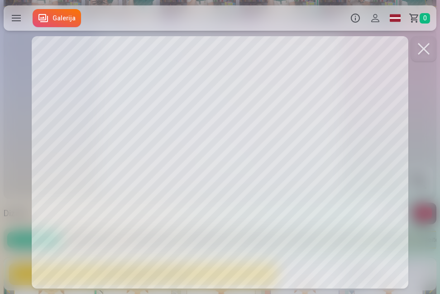
click at [423, 48] on button at bounding box center [423, 48] width 25 height 25
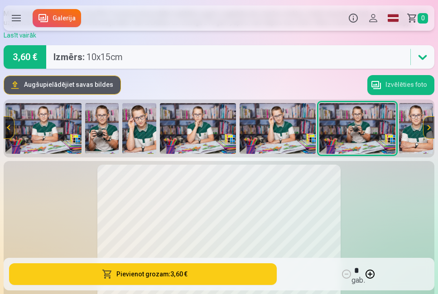
scroll to position [45, 0]
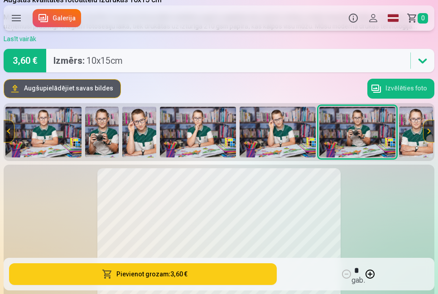
click at [431, 127] on button at bounding box center [428, 131] width 11 height 22
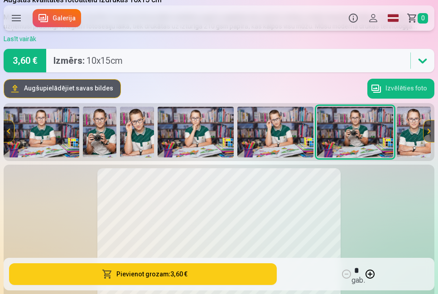
click at [410, 131] on img at bounding box center [414, 132] width 34 height 51
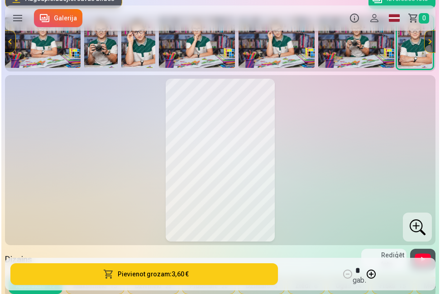
scroll to position [181, 0]
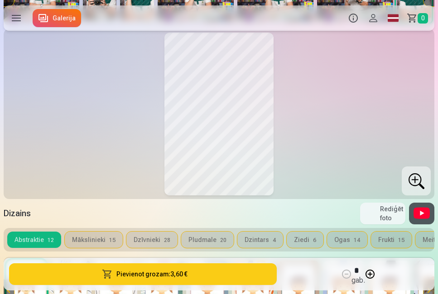
click at [421, 171] on div at bounding box center [416, 181] width 29 height 29
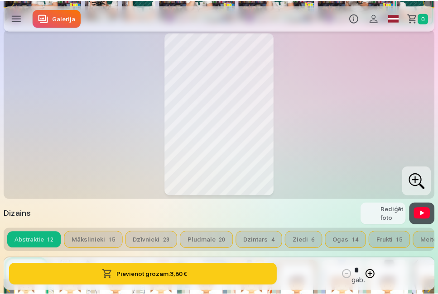
scroll to position [0, 1303]
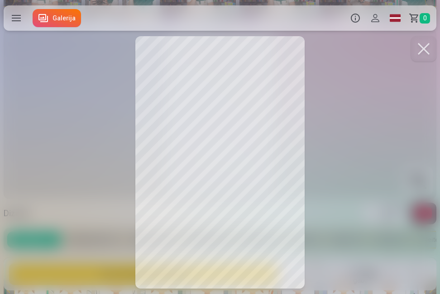
click at [424, 50] on button at bounding box center [423, 48] width 25 height 25
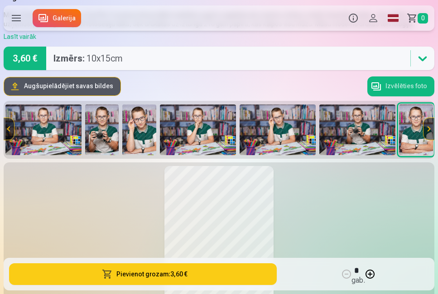
scroll to position [45, 0]
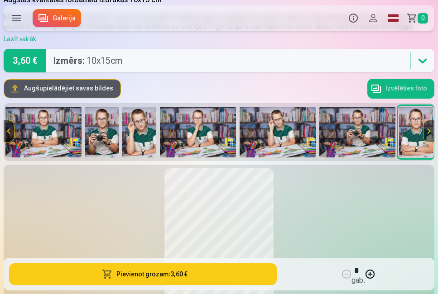
click at [9, 133] on button at bounding box center [8, 131] width 11 height 22
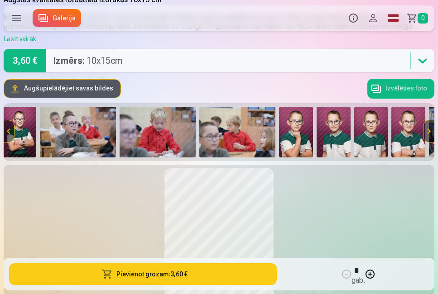
scroll to position [0, 873]
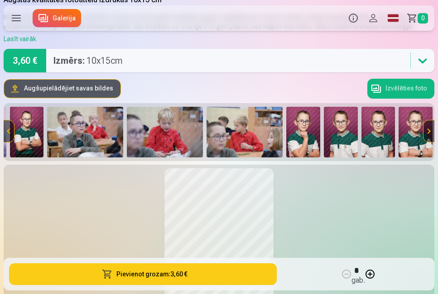
click at [9, 133] on button at bounding box center [8, 131] width 11 height 22
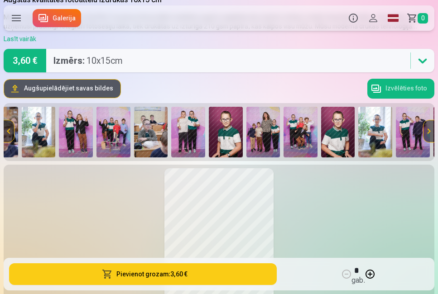
scroll to position [0, 442]
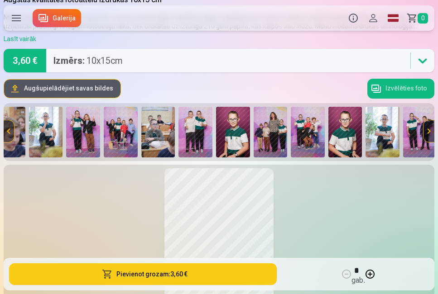
click at [191, 109] on img at bounding box center [195, 132] width 34 height 51
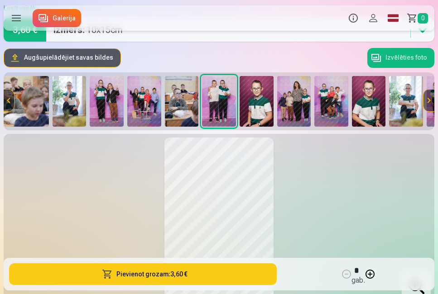
scroll to position [91, 0]
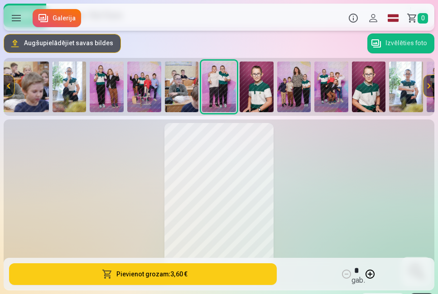
click at [296, 95] on img at bounding box center [294, 87] width 34 height 51
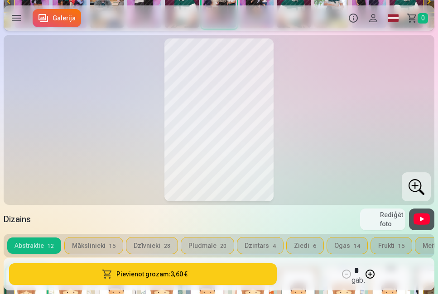
scroll to position [181, 0]
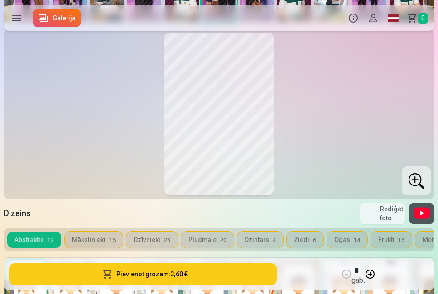
click at [421, 183] on div at bounding box center [416, 181] width 29 height 29
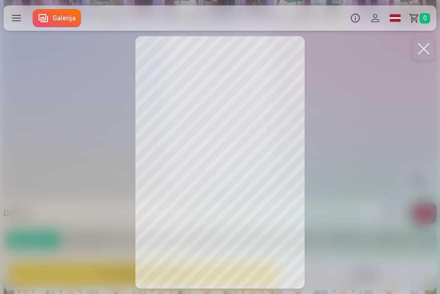
click at [421, 48] on button at bounding box center [423, 48] width 25 height 25
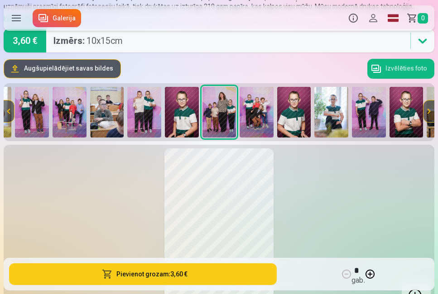
scroll to position [45, 0]
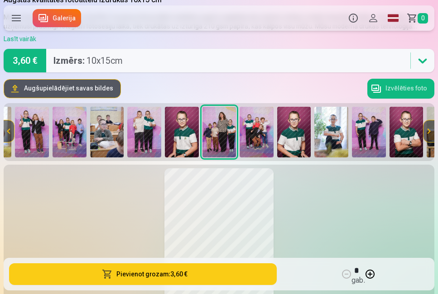
click at [7, 125] on button at bounding box center [8, 131] width 11 height 22
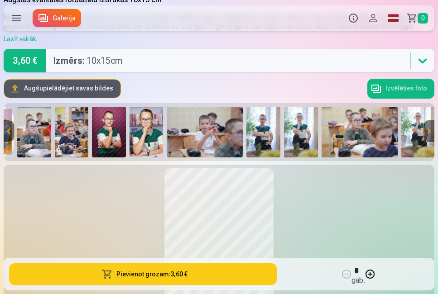
scroll to position [0, 62]
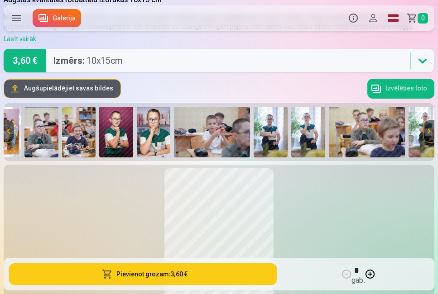
click at [7, 125] on button at bounding box center [8, 131] width 11 height 22
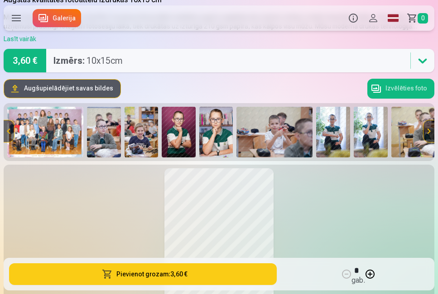
click at [427, 125] on button at bounding box center [428, 131] width 11 height 22
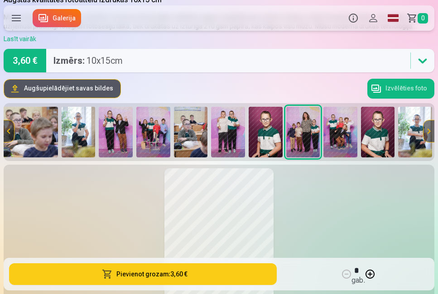
scroll to position [0, 431]
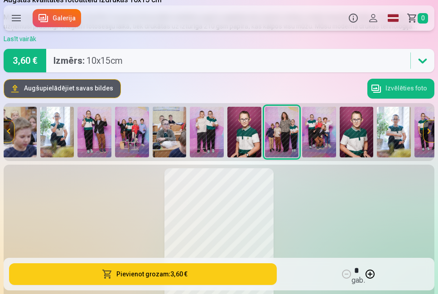
click at [427, 125] on button at bounding box center [428, 131] width 11 height 22
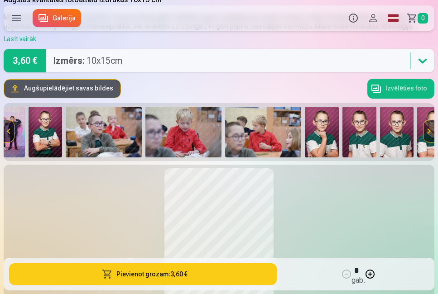
scroll to position [0, 861]
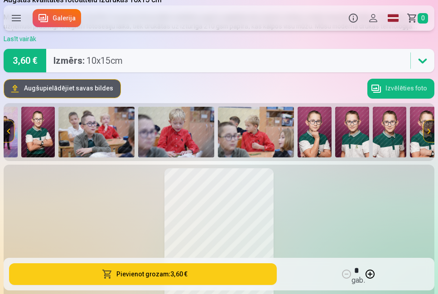
click at [427, 125] on button at bounding box center [428, 131] width 11 height 22
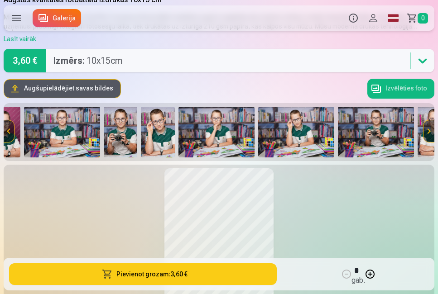
scroll to position [0, 1292]
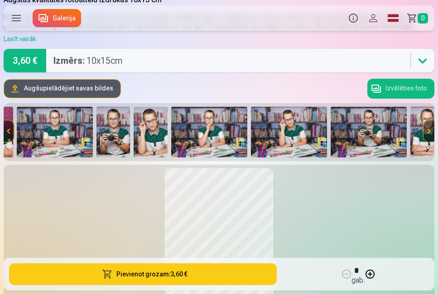
click at [427, 125] on button at bounding box center [428, 131] width 11 height 22
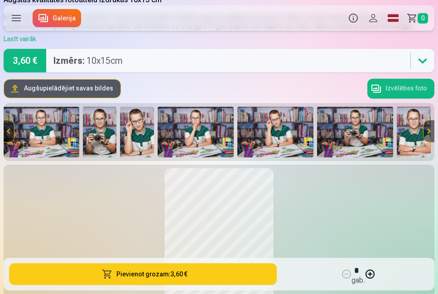
click at [7, 125] on button at bounding box center [8, 131] width 11 height 22
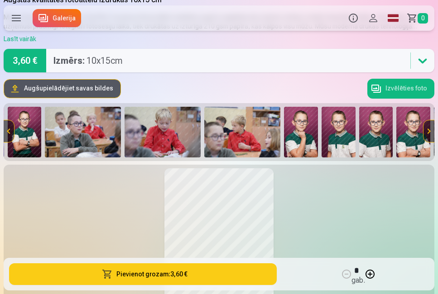
click at [7, 125] on button at bounding box center [8, 131] width 11 height 22
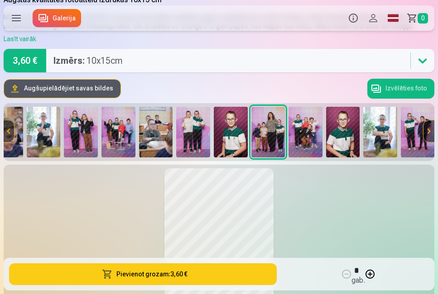
click at [7, 125] on button at bounding box center [8, 131] width 11 height 22
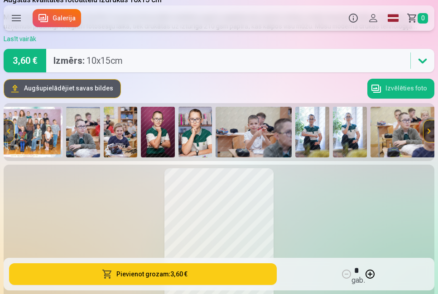
scroll to position [0, 14]
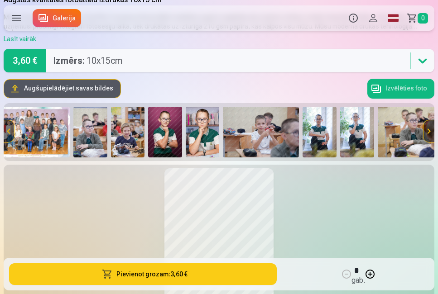
click at [37, 132] on img at bounding box center [32, 132] width 76 height 51
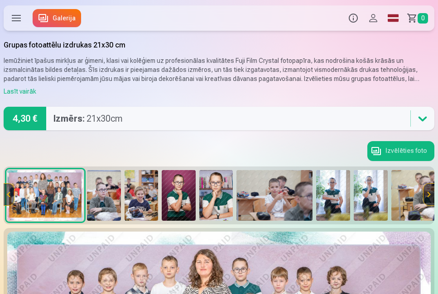
click at [274, 199] on img at bounding box center [274, 195] width 76 height 51
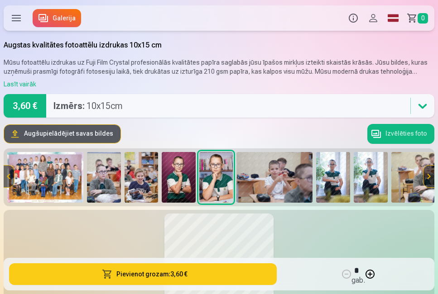
click at [280, 156] on img at bounding box center [274, 177] width 76 height 51
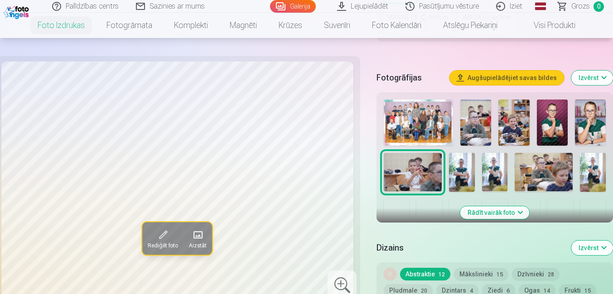
scroll to position [317, 0]
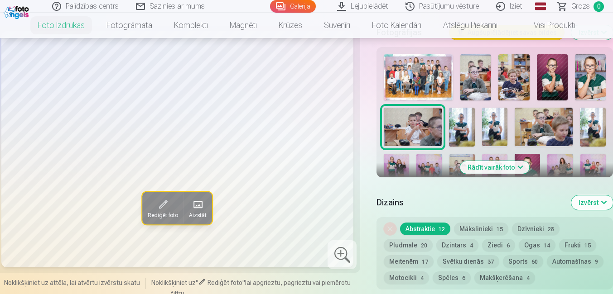
click at [437, 166] on button "Rādīt vairāk foto" at bounding box center [494, 167] width 69 height 13
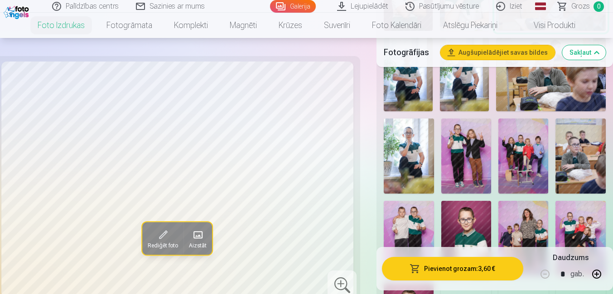
scroll to position [498, 0]
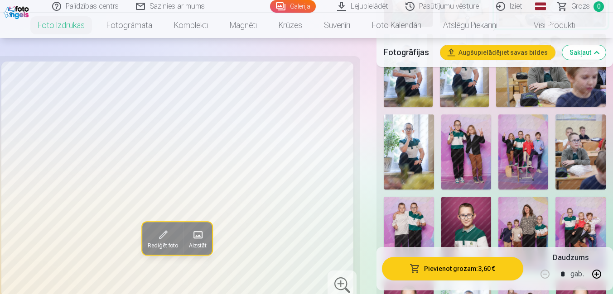
click at [437, 162] on img at bounding box center [466, 152] width 50 height 75
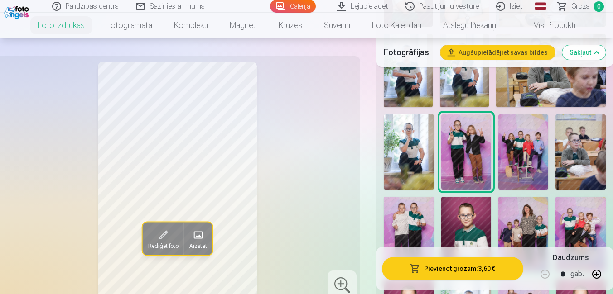
click at [437, 160] on img at bounding box center [523, 152] width 50 height 75
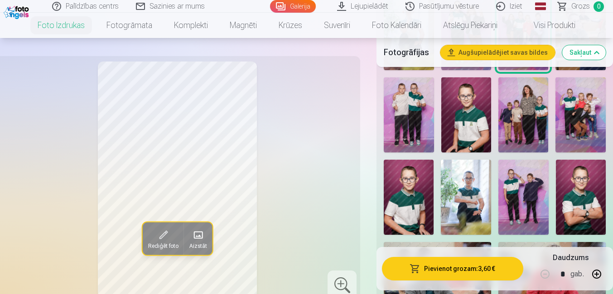
scroll to position [634, 0]
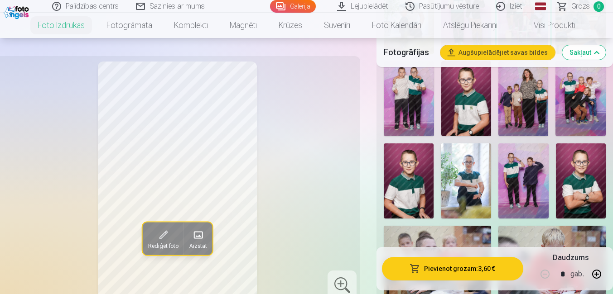
click at [437, 104] on img at bounding box center [580, 98] width 50 height 75
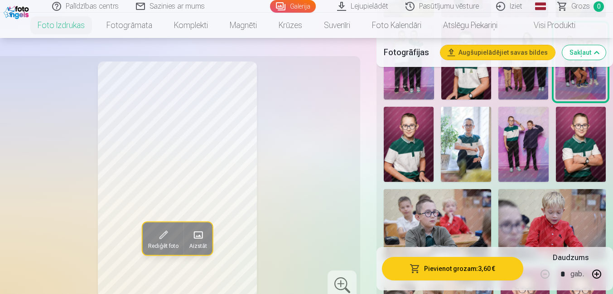
scroll to position [0, 0]
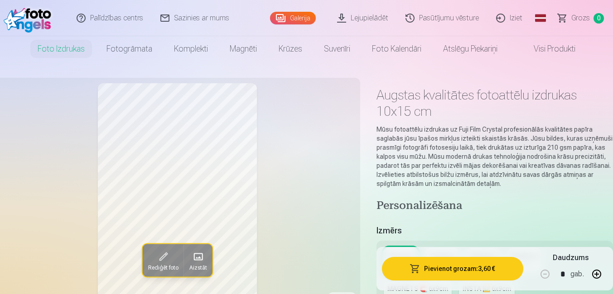
click at [437, 15] on link "Iziet" at bounding box center [509, 18] width 43 height 36
